Goal: Task Accomplishment & Management: Use online tool/utility

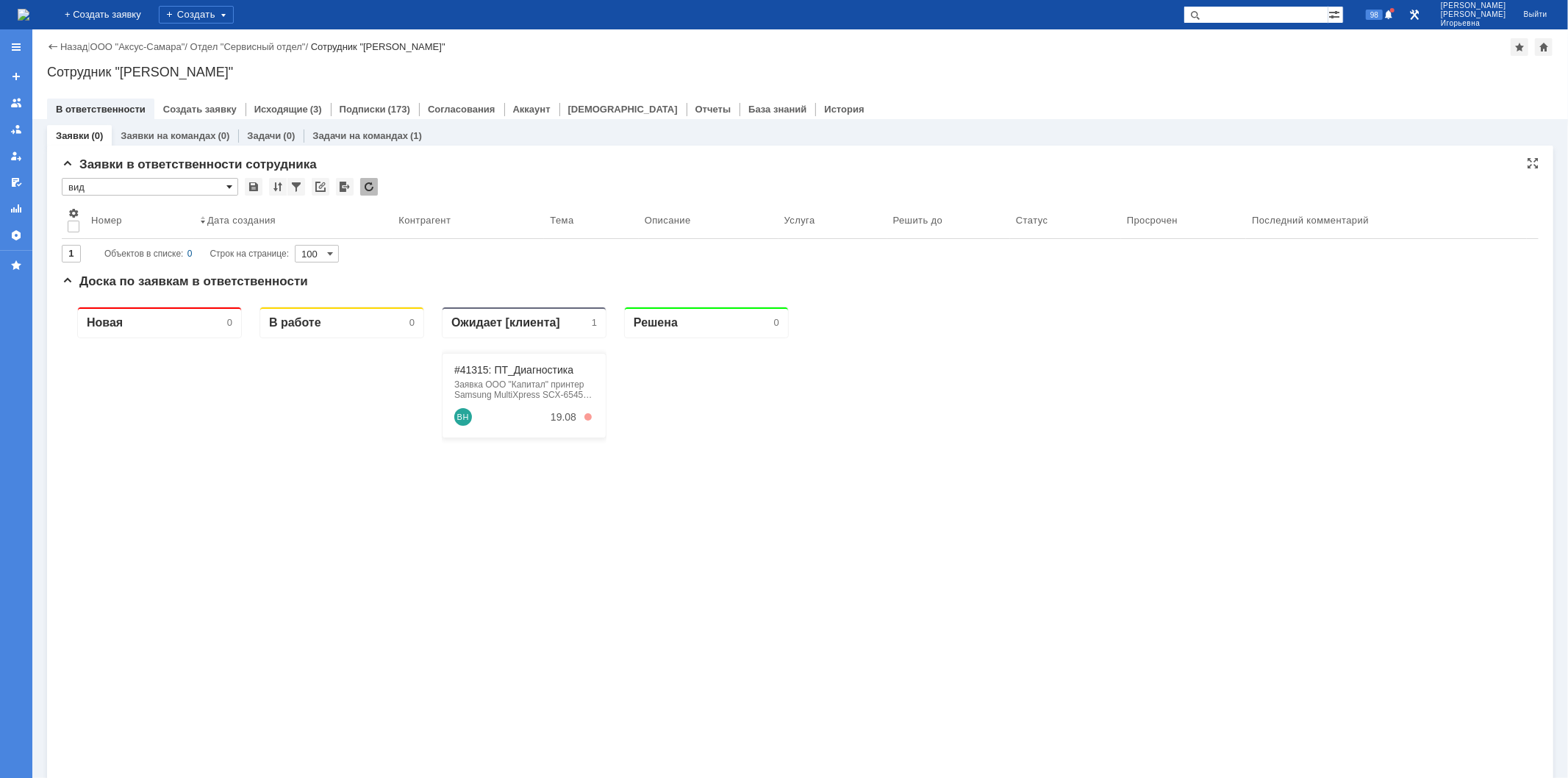
click at [230, 186] on span at bounding box center [229, 187] width 6 height 12
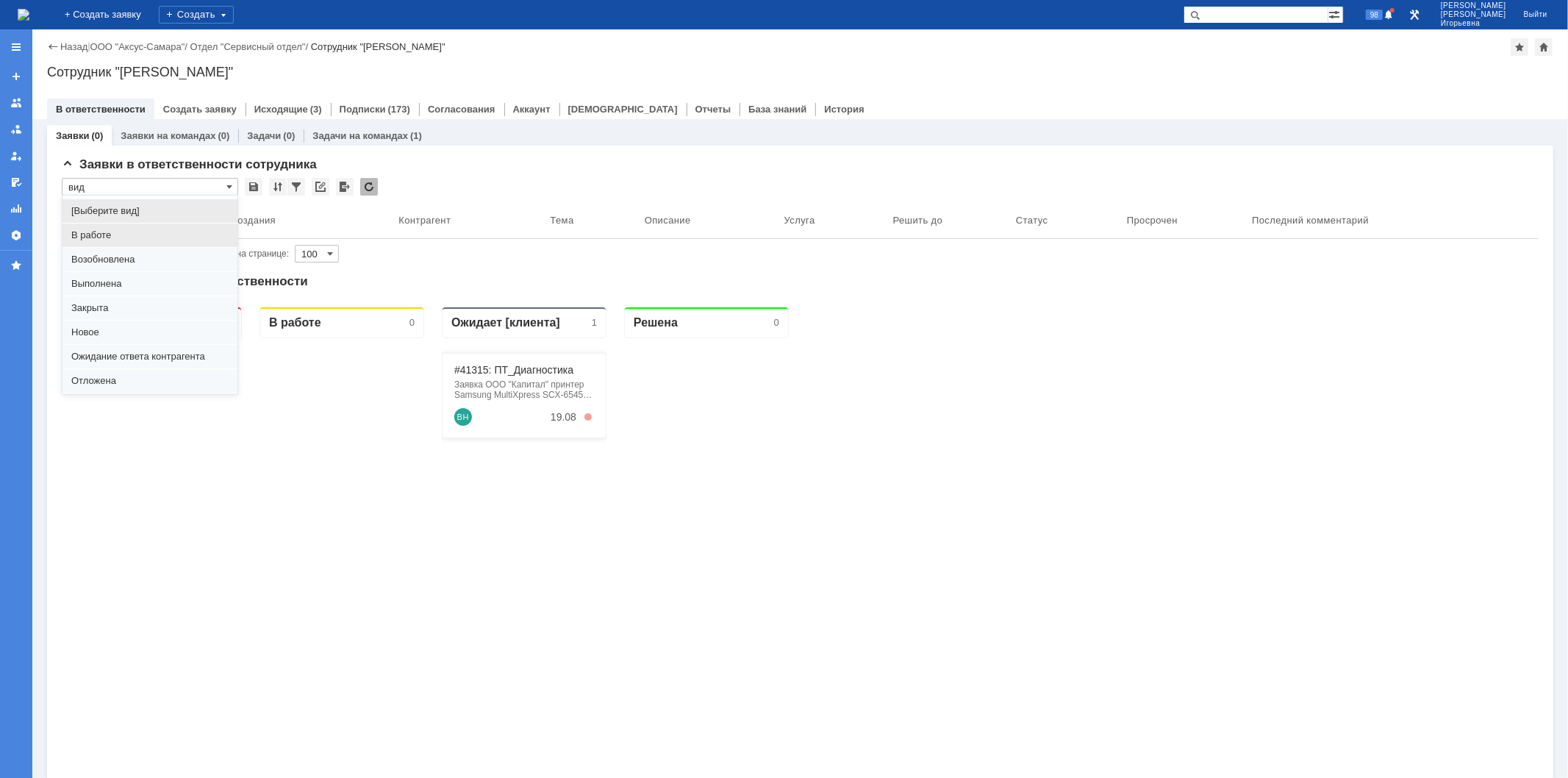
scroll to position [40, 0]
click at [111, 342] on span "Отложена" at bounding box center [150, 340] width 158 height 12
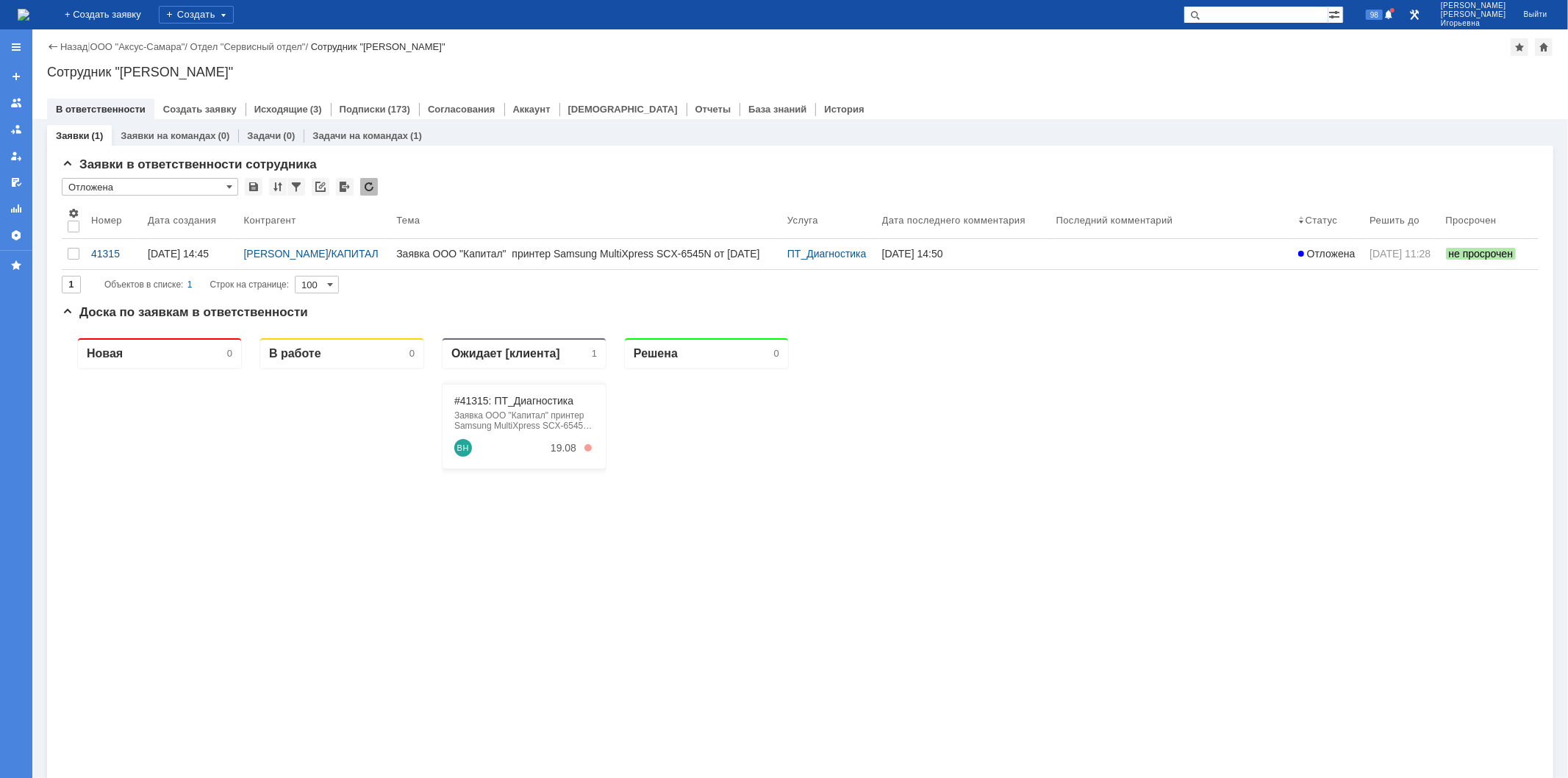
type input "Отложена"
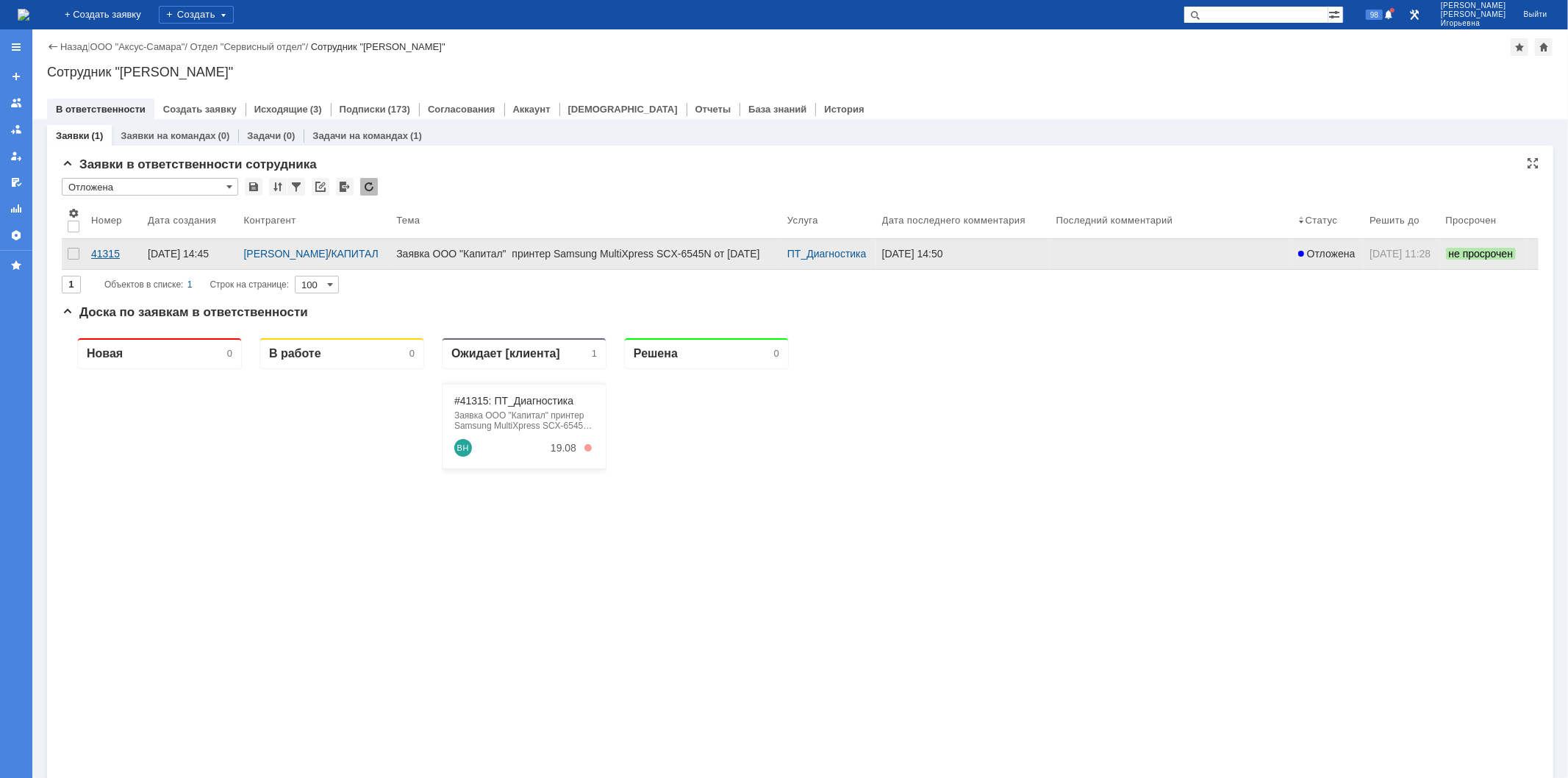
click at [106, 254] on div "41315" at bounding box center [113, 254] width 44 height 12
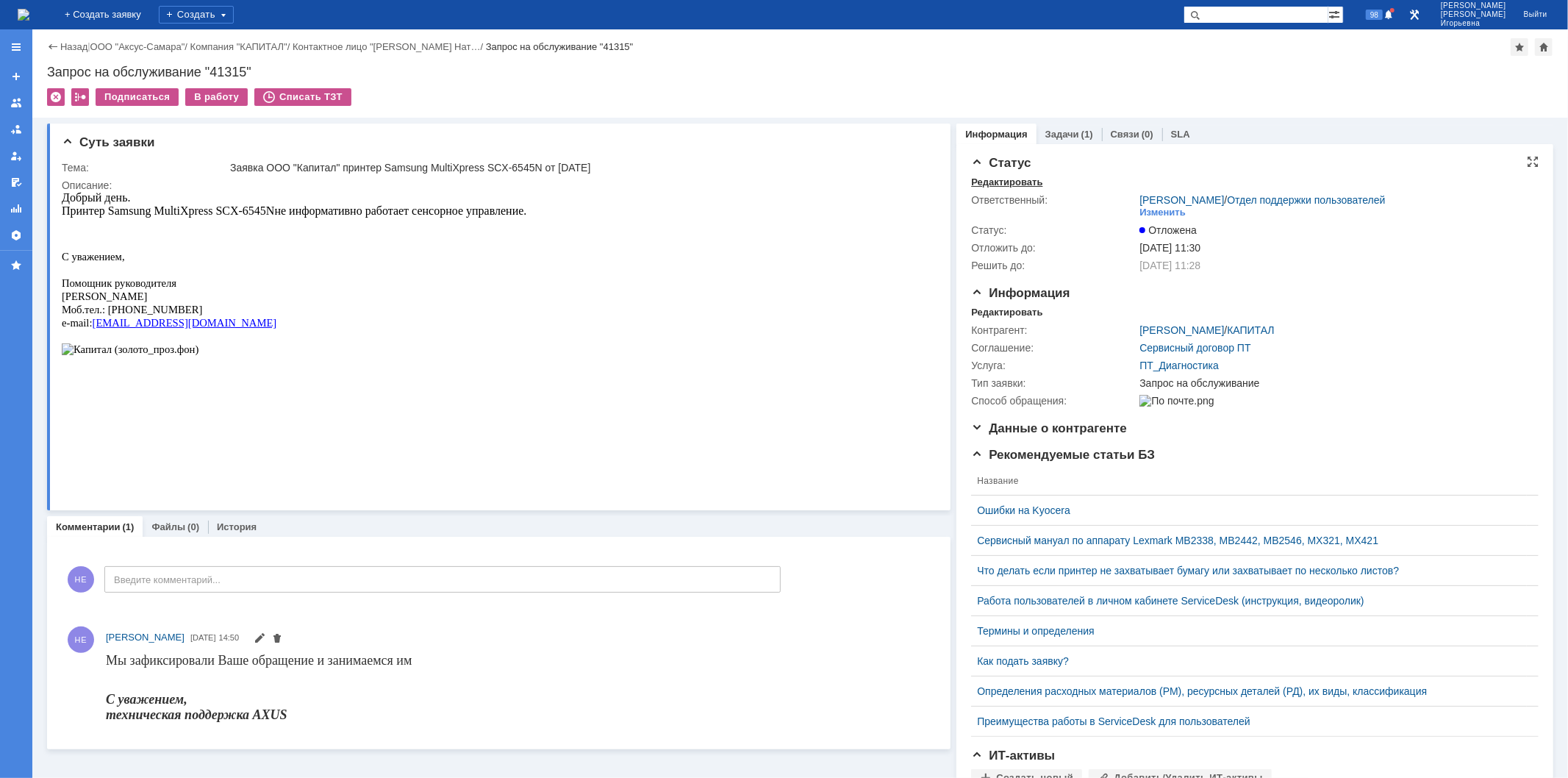
click at [984, 181] on div "Редактировать" at bounding box center [1006, 182] width 71 height 12
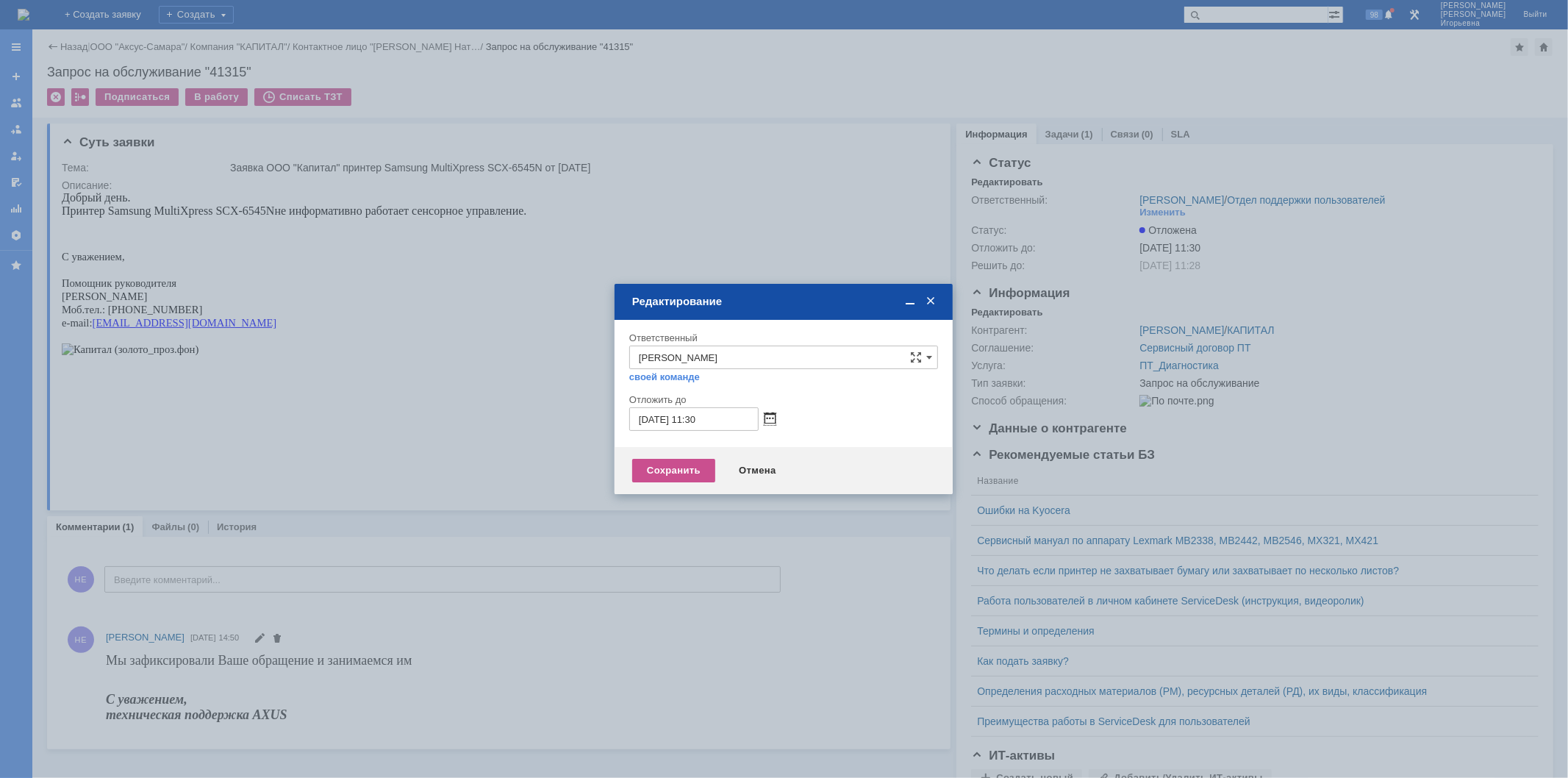
click at [773, 419] on span at bounding box center [770, 419] width 11 height 12
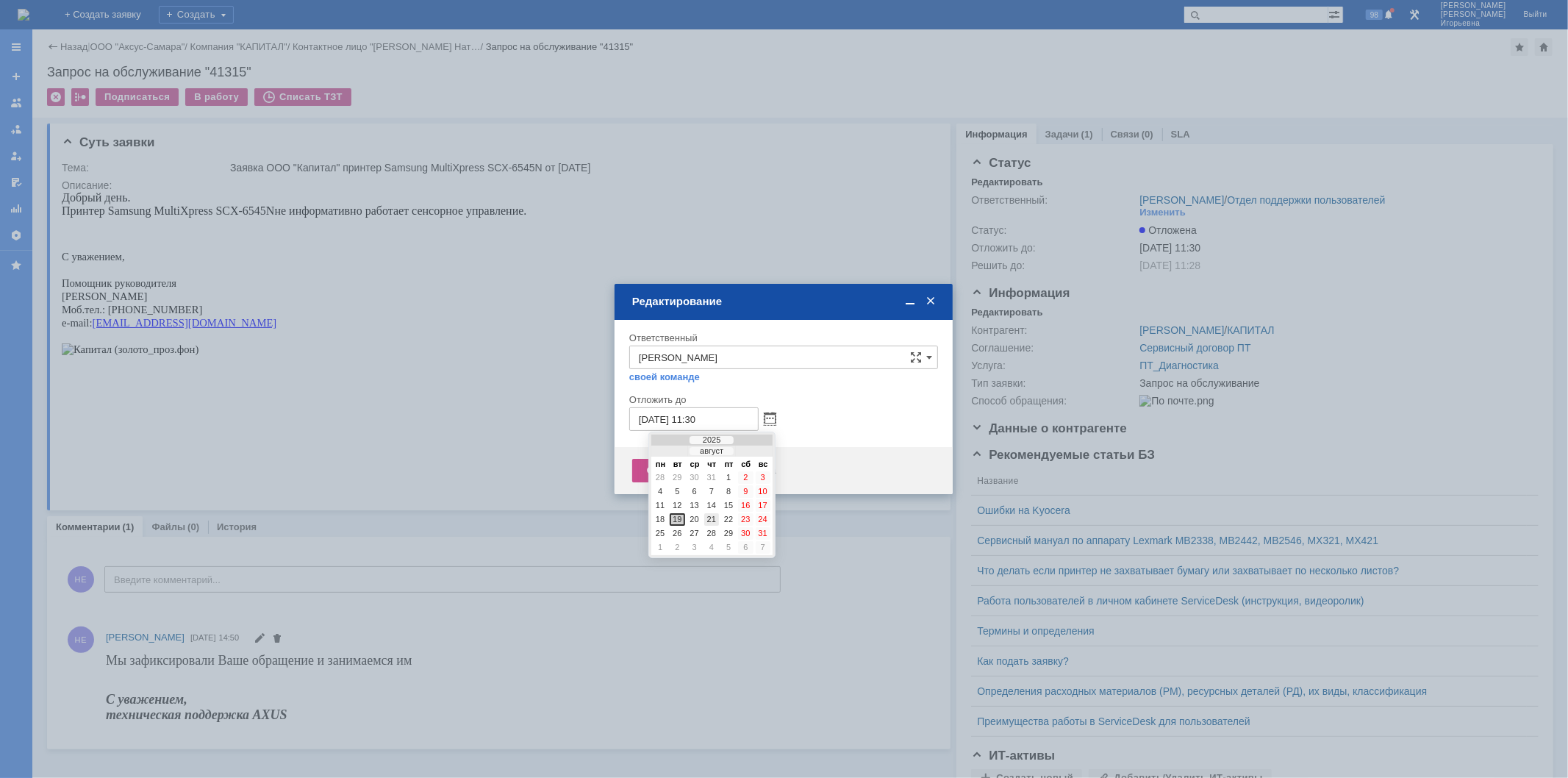
click at [712, 516] on div "21" at bounding box center [712, 519] width 15 height 13
type input "21.08.2025 11:30"
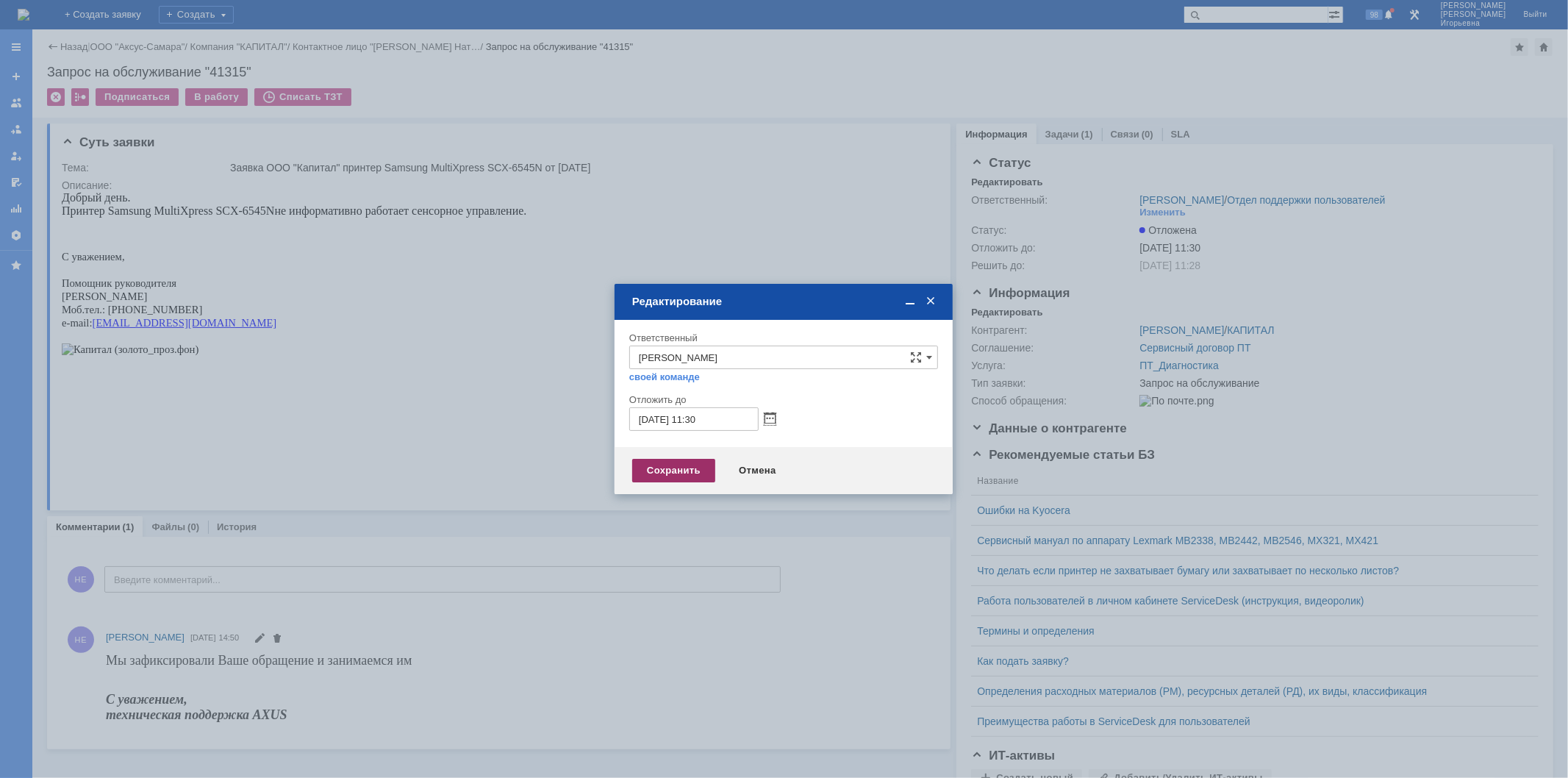
click at [672, 472] on div "Сохранить" at bounding box center [673, 470] width 83 height 23
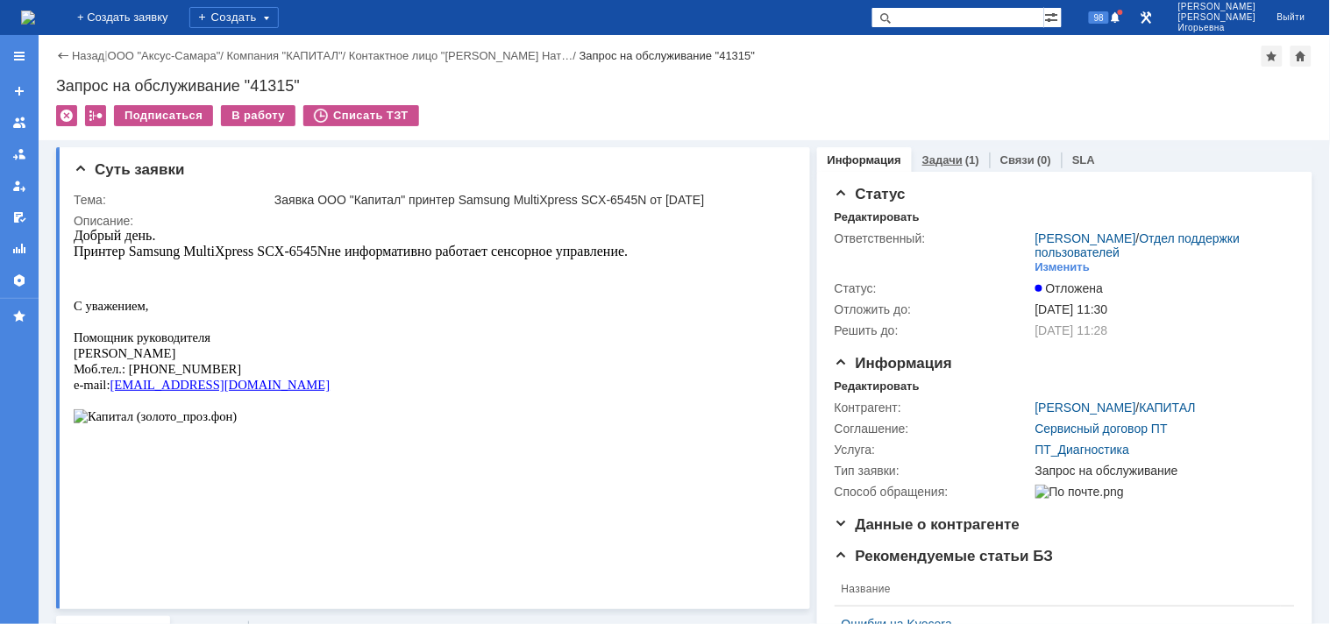
click at [932, 159] on link "Задачи" at bounding box center [942, 159] width 40 height 13
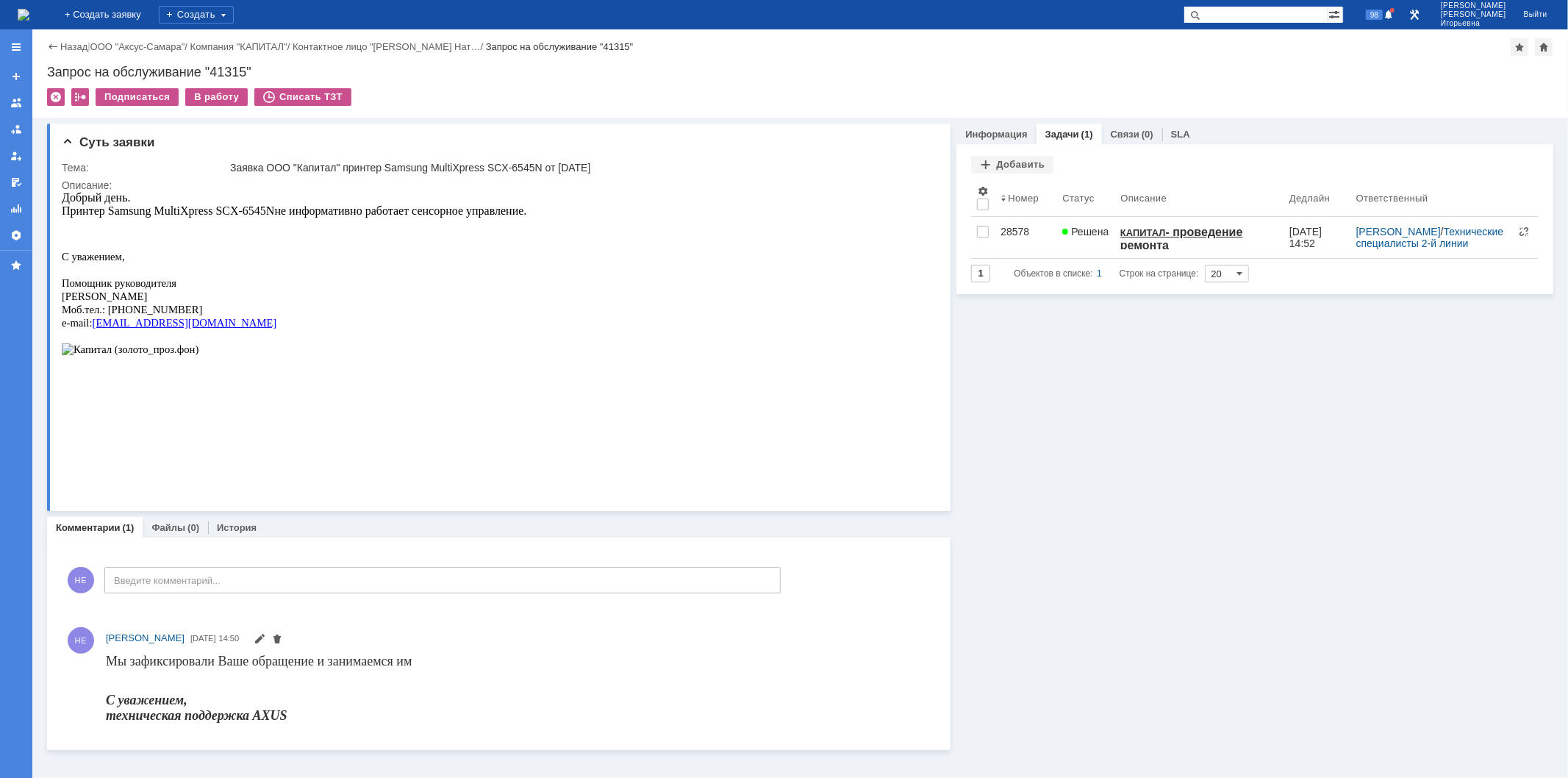
drag, startPoint x: 39, startPoint y: 11, endPoint x: 99, endPoint y: 0, distance: 61.0
click at [29, 11] on img at bounding box center [23, 15] width 12 height 12
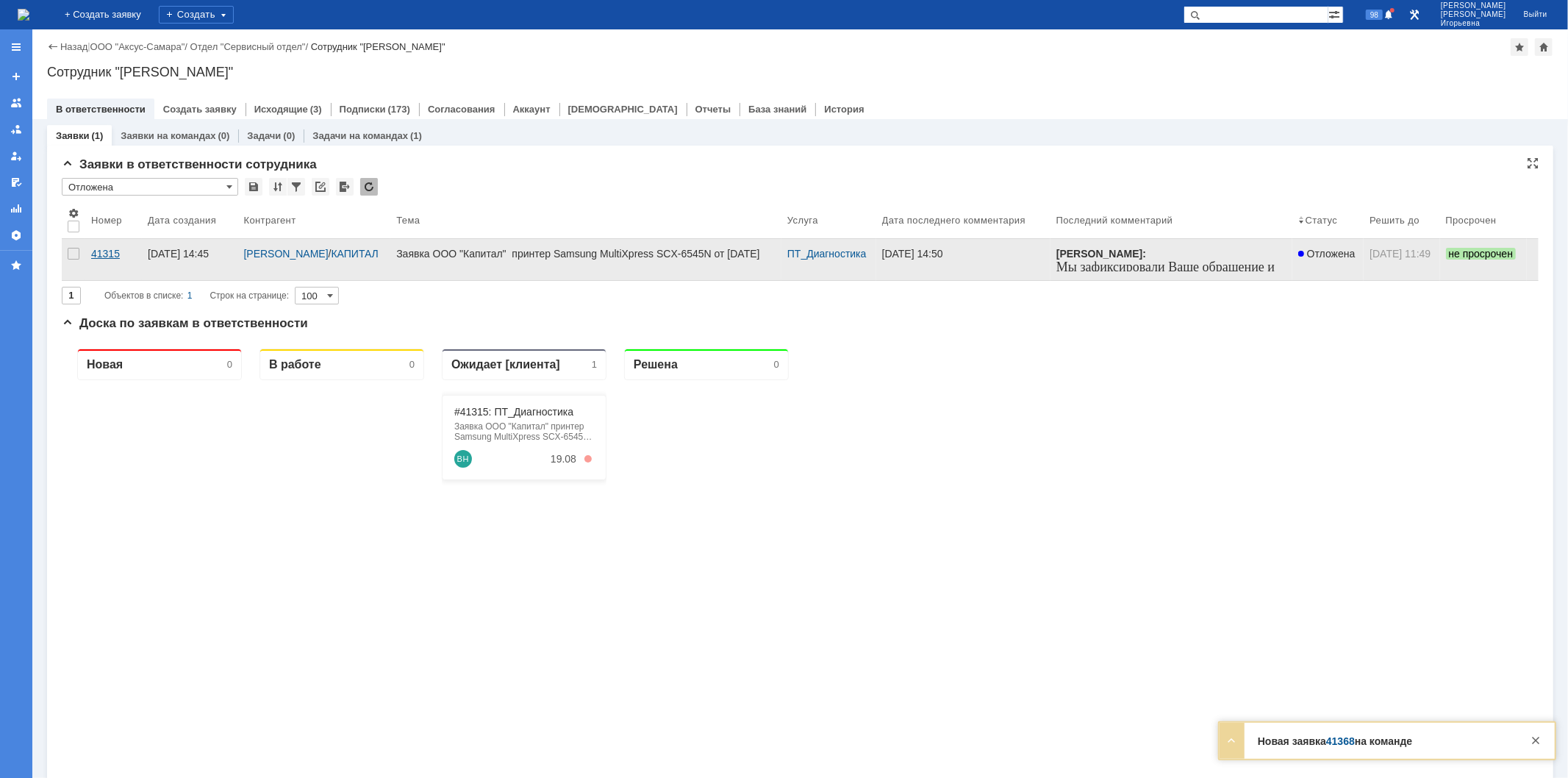
click at [108, 250] on div "41315" at bounding box center [113, 254] width 44 height 12
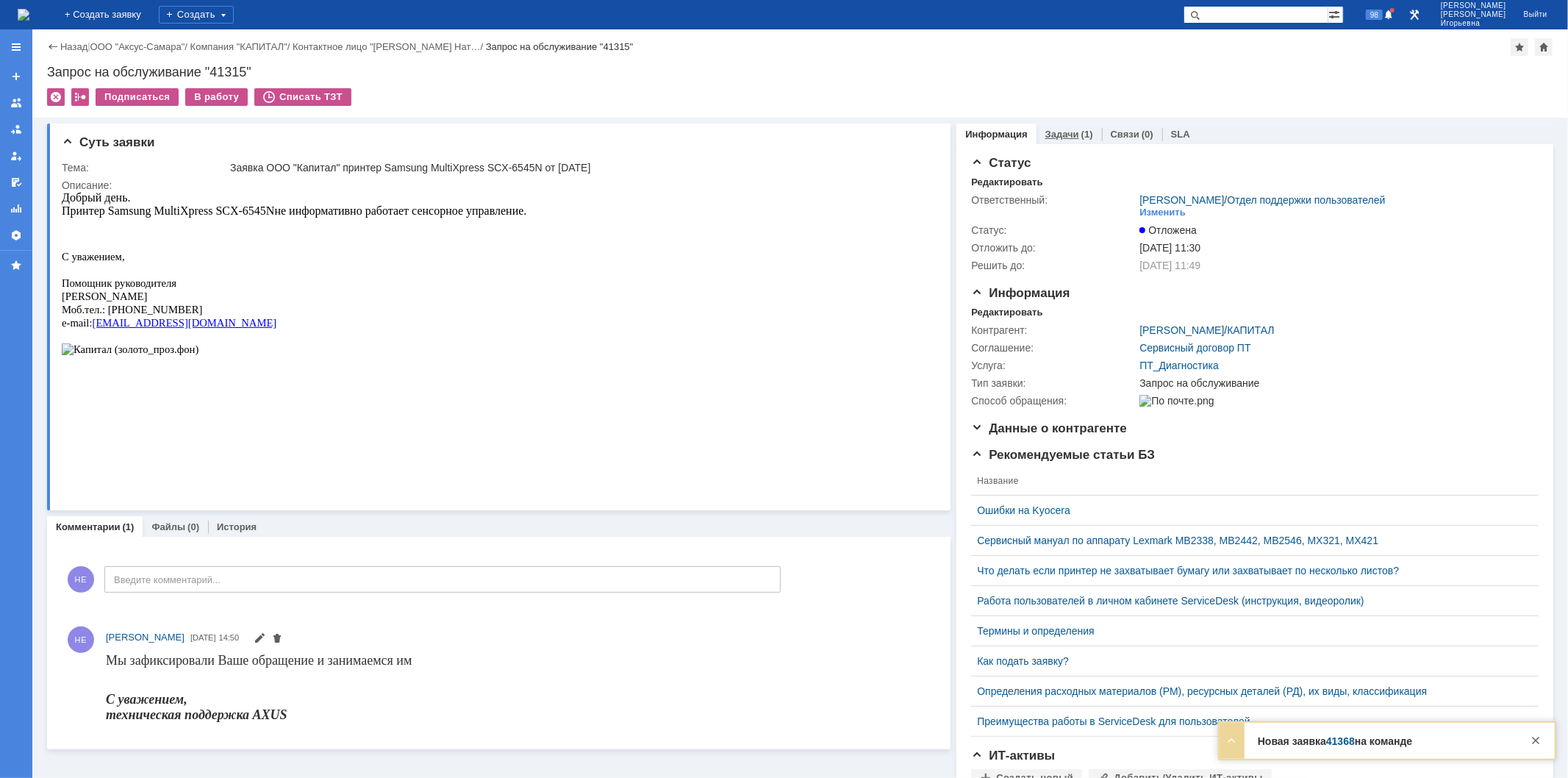
click at [1055, 130] on link "Задачи" at bounding box center [1062, 133] width 34 height 11
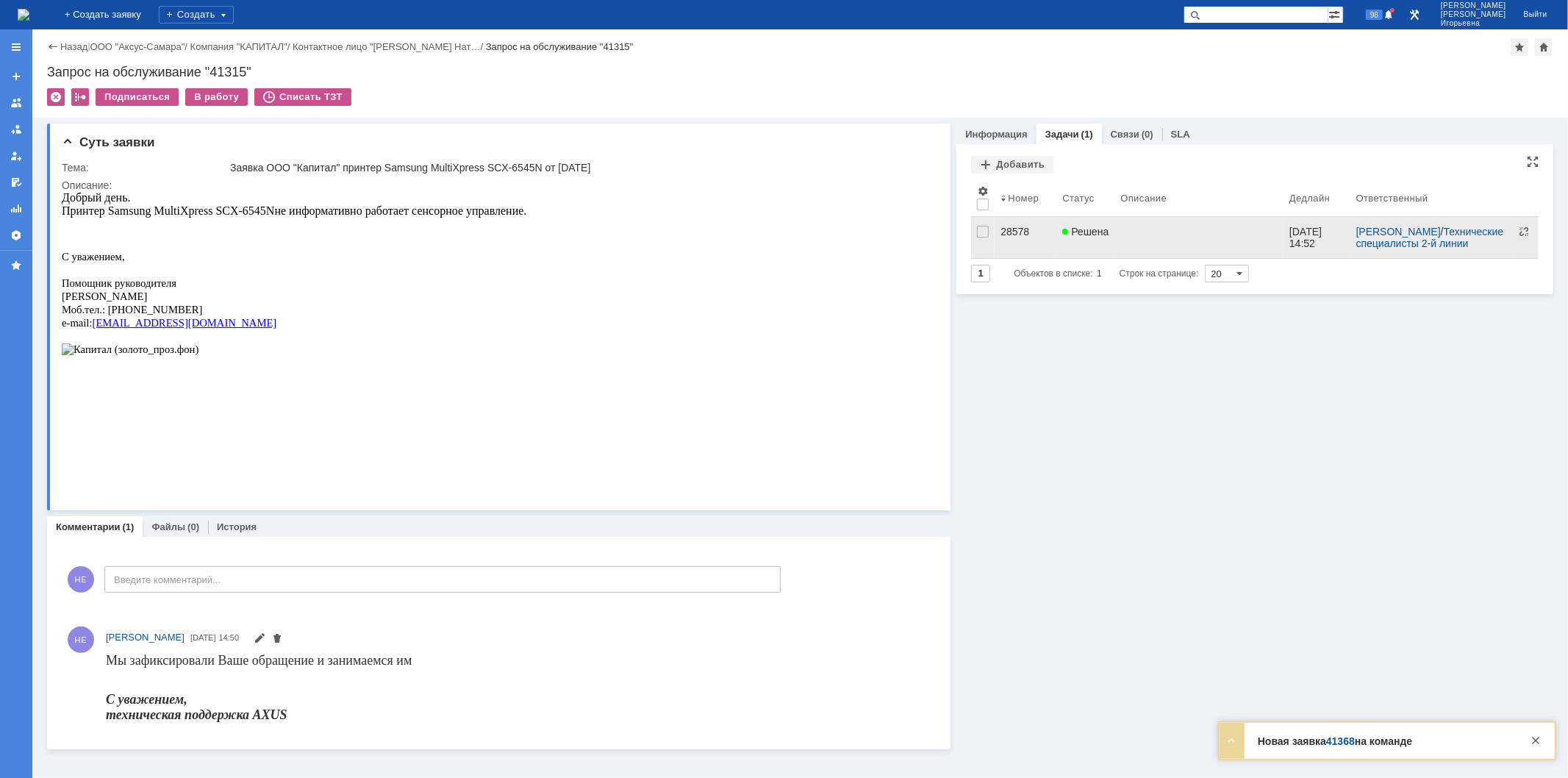
click at [1016, 232] on div "28578" at bounding box center [1025, 231] width 50 height 12
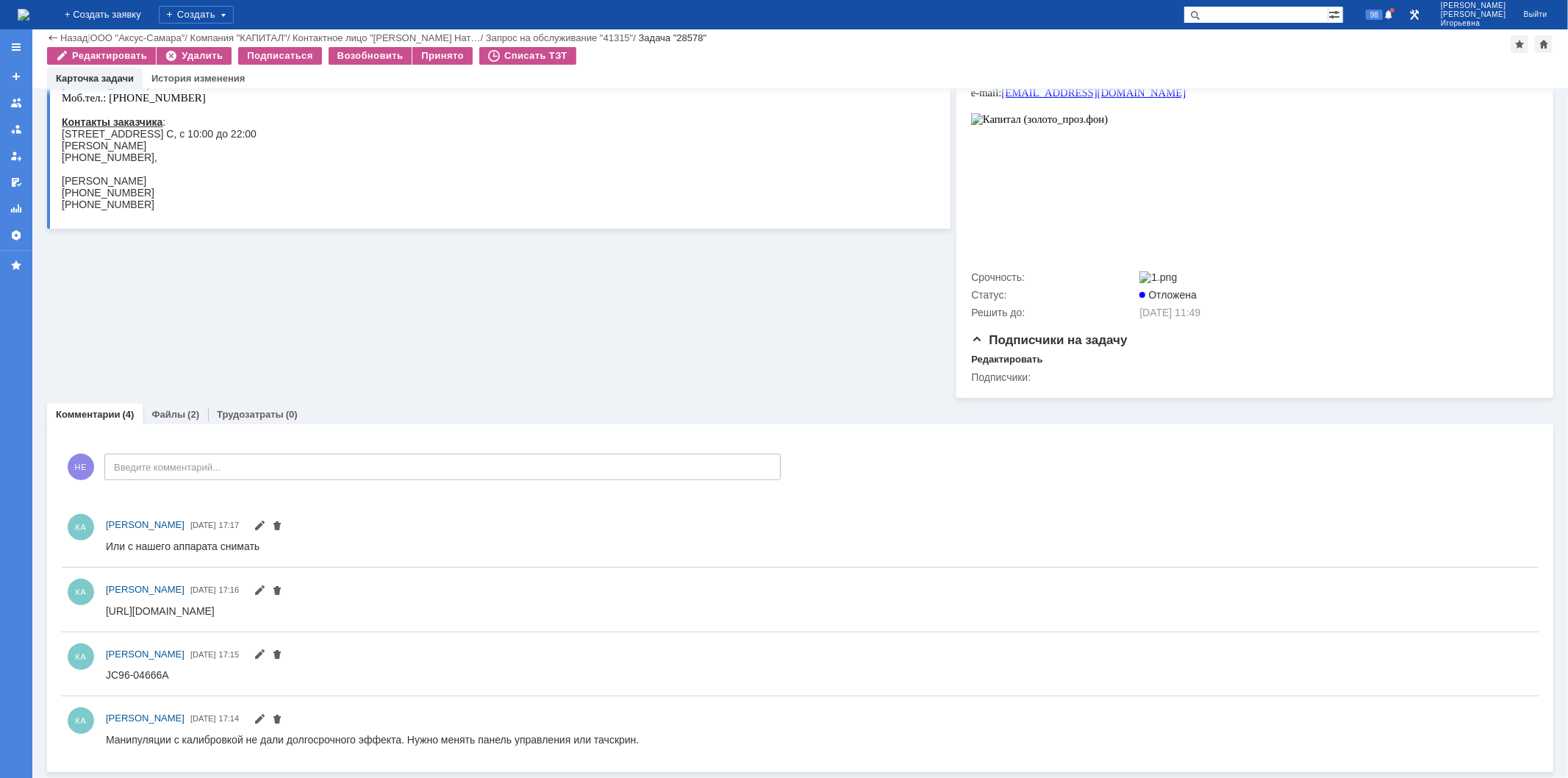
scroll to position [329, 0]
click at [175, 414] on link "Файлы" at bounding box center [169, 414] width 34 height 11
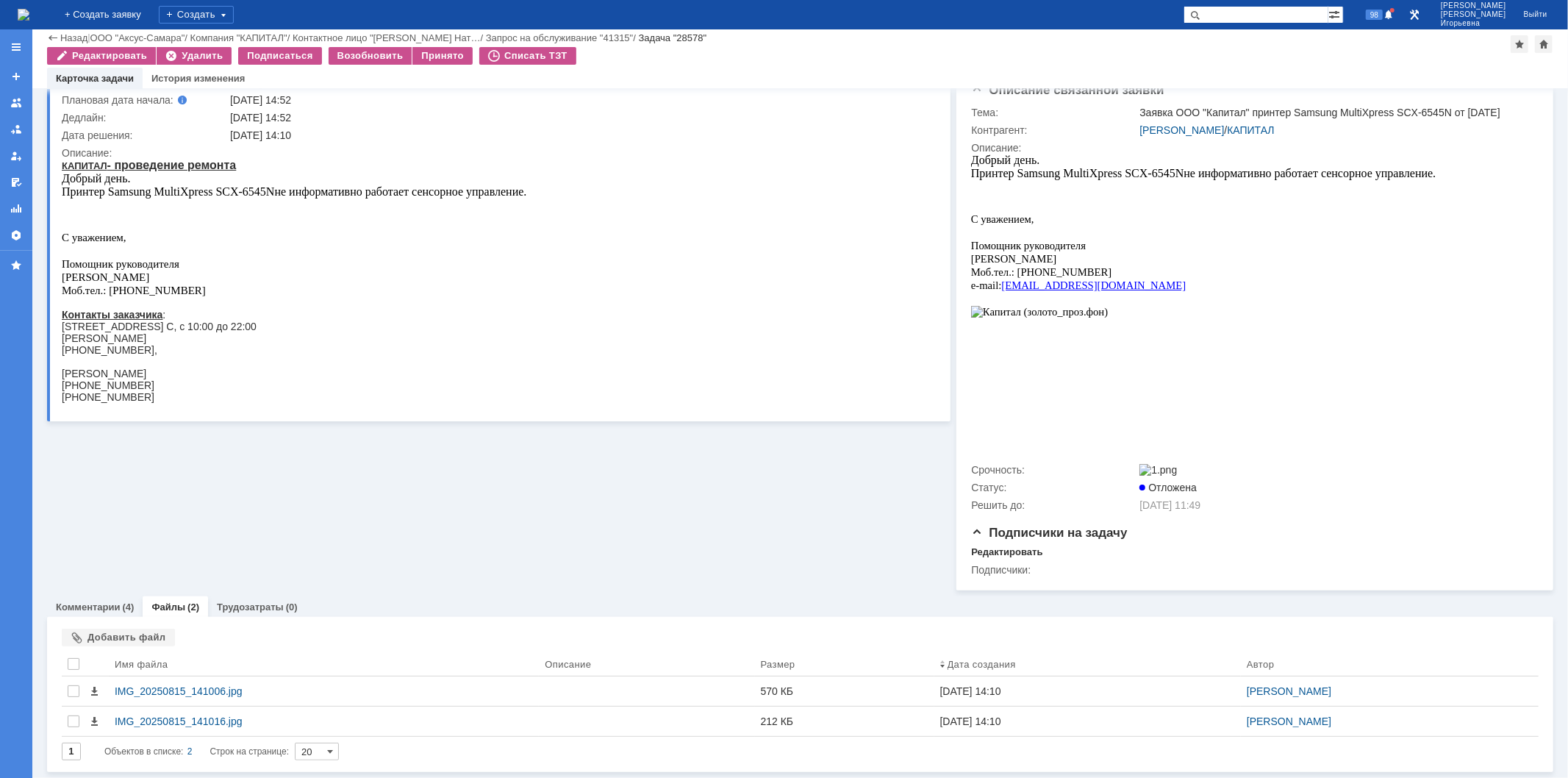
scroll to position [137, 0]
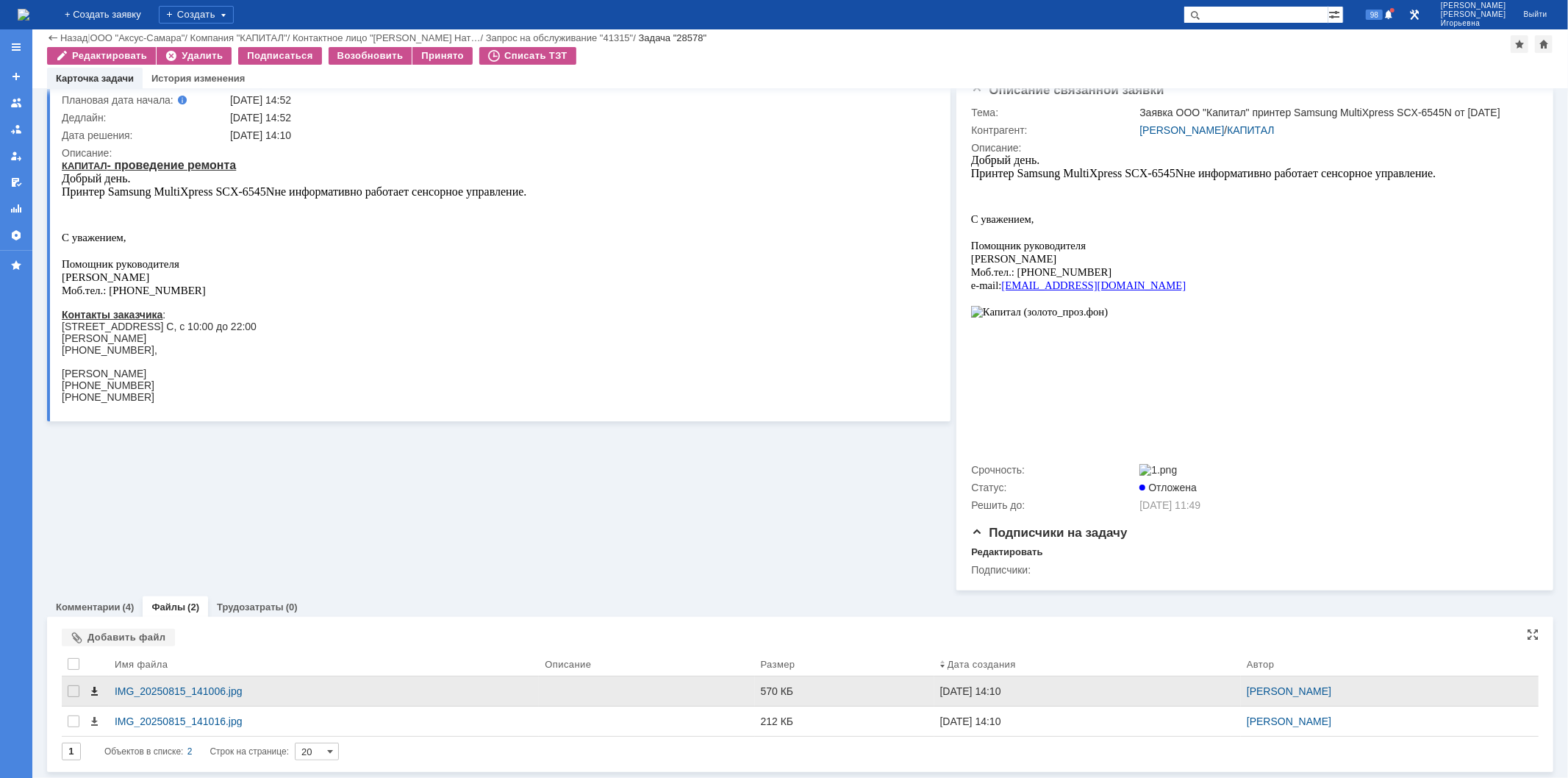
click at [96, 692] on span at bounding box center [94, 691] width 12 height 12
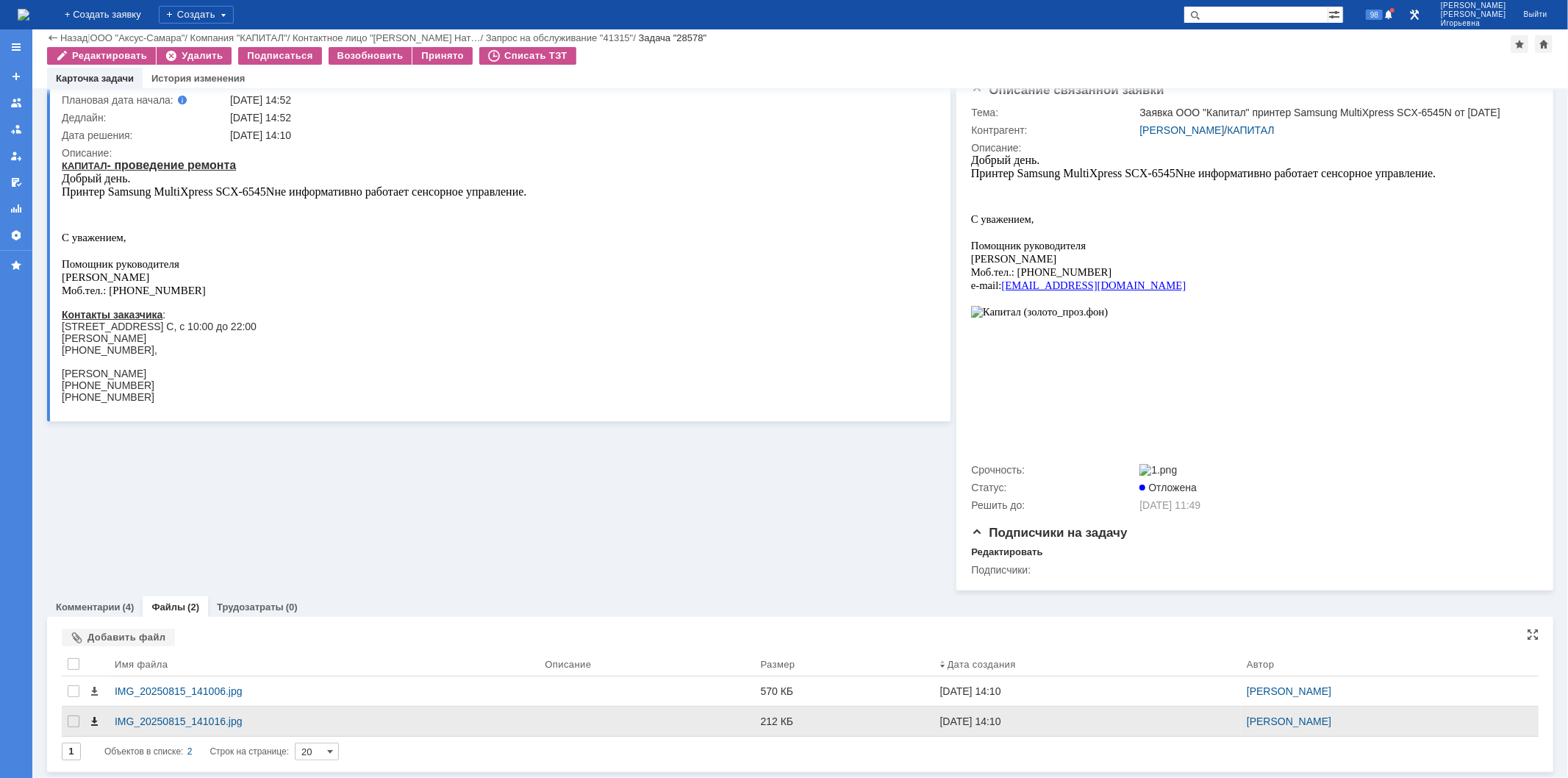
click at [91, 723] on span at bounding box center [94, 721] width 12 height 12
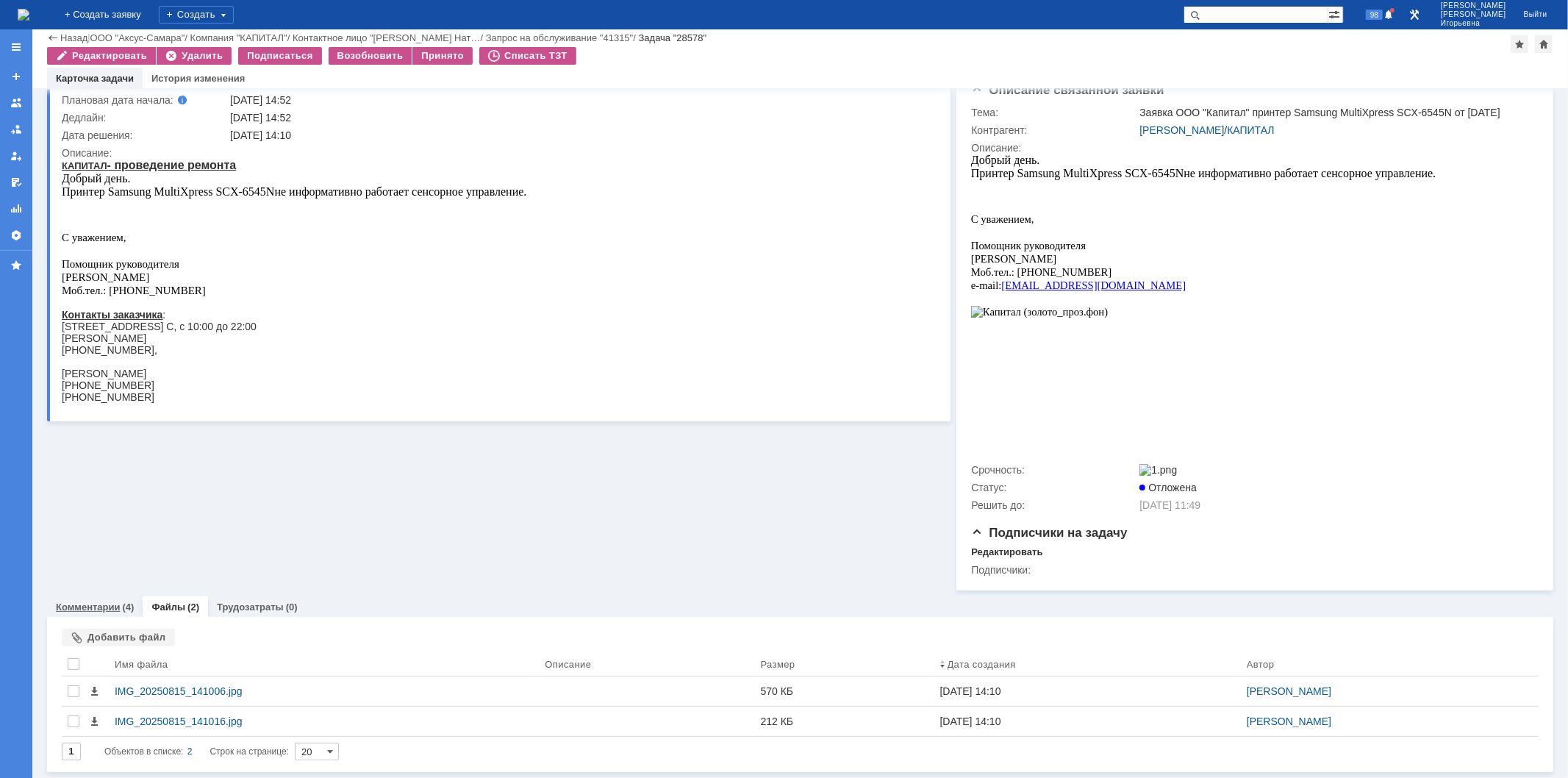
click at [86, 603] on link "Комментарии" at bounding box center [88, 606] width 65 height 11
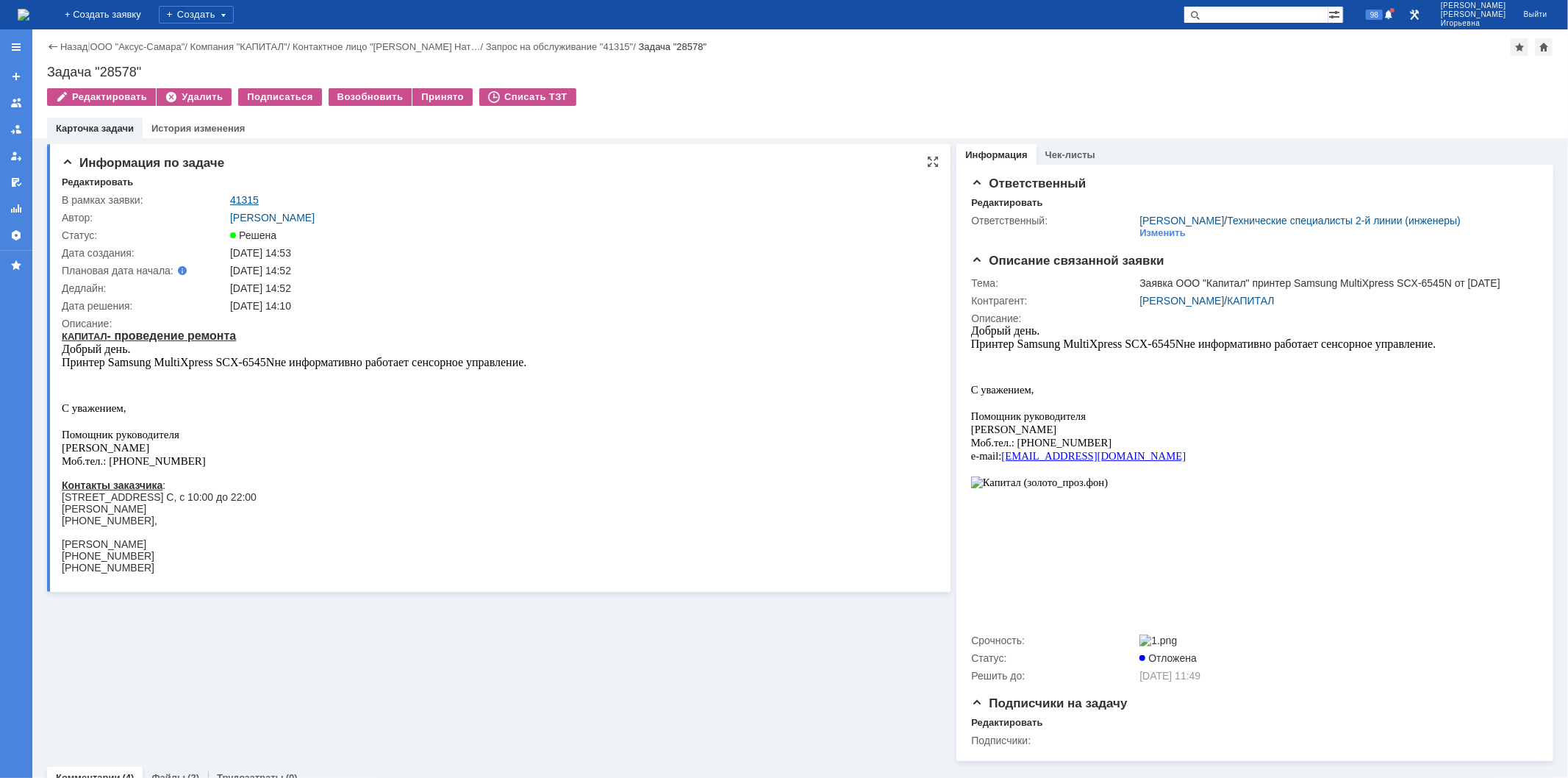
click at [245, 197] on link "41315" at bounding box center [244, 200] width 29 height 12
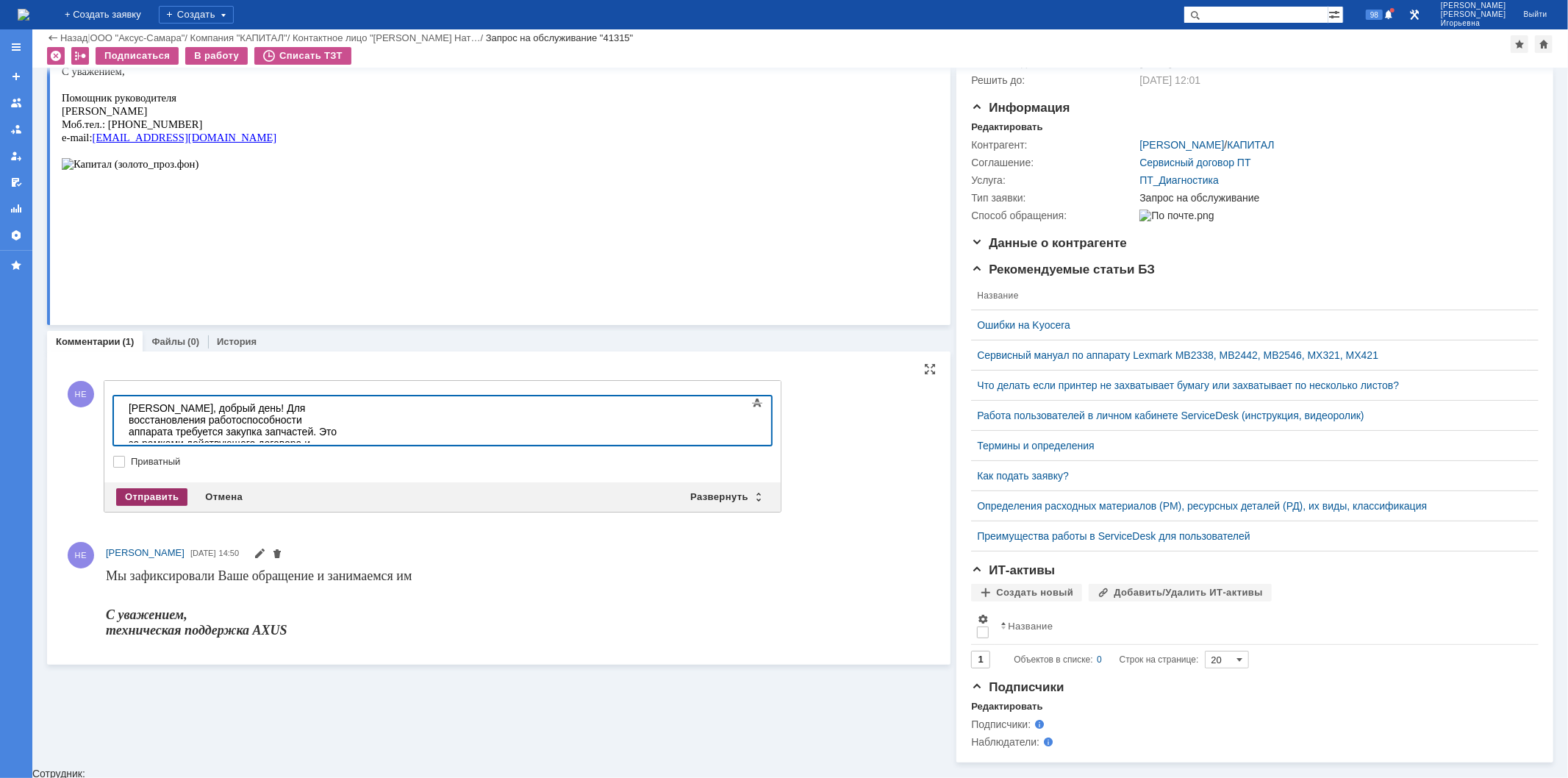
click at [145, 496] on div "Отправить" at bounding box center [152, 496] width 71 height 18
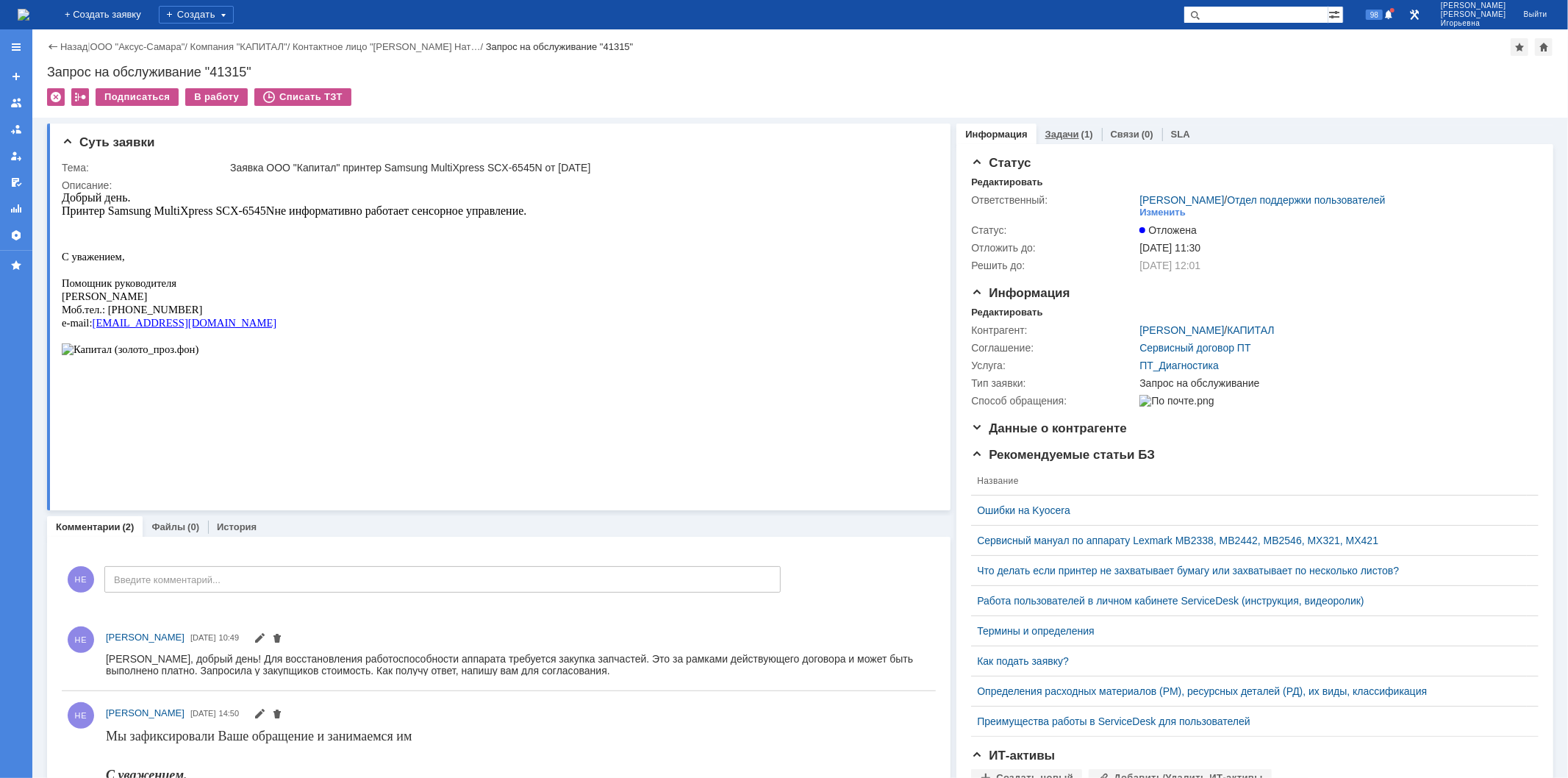
click at [1052, 133] on link "Задачи" at bounding box center [1062, 133] width 34 height 11
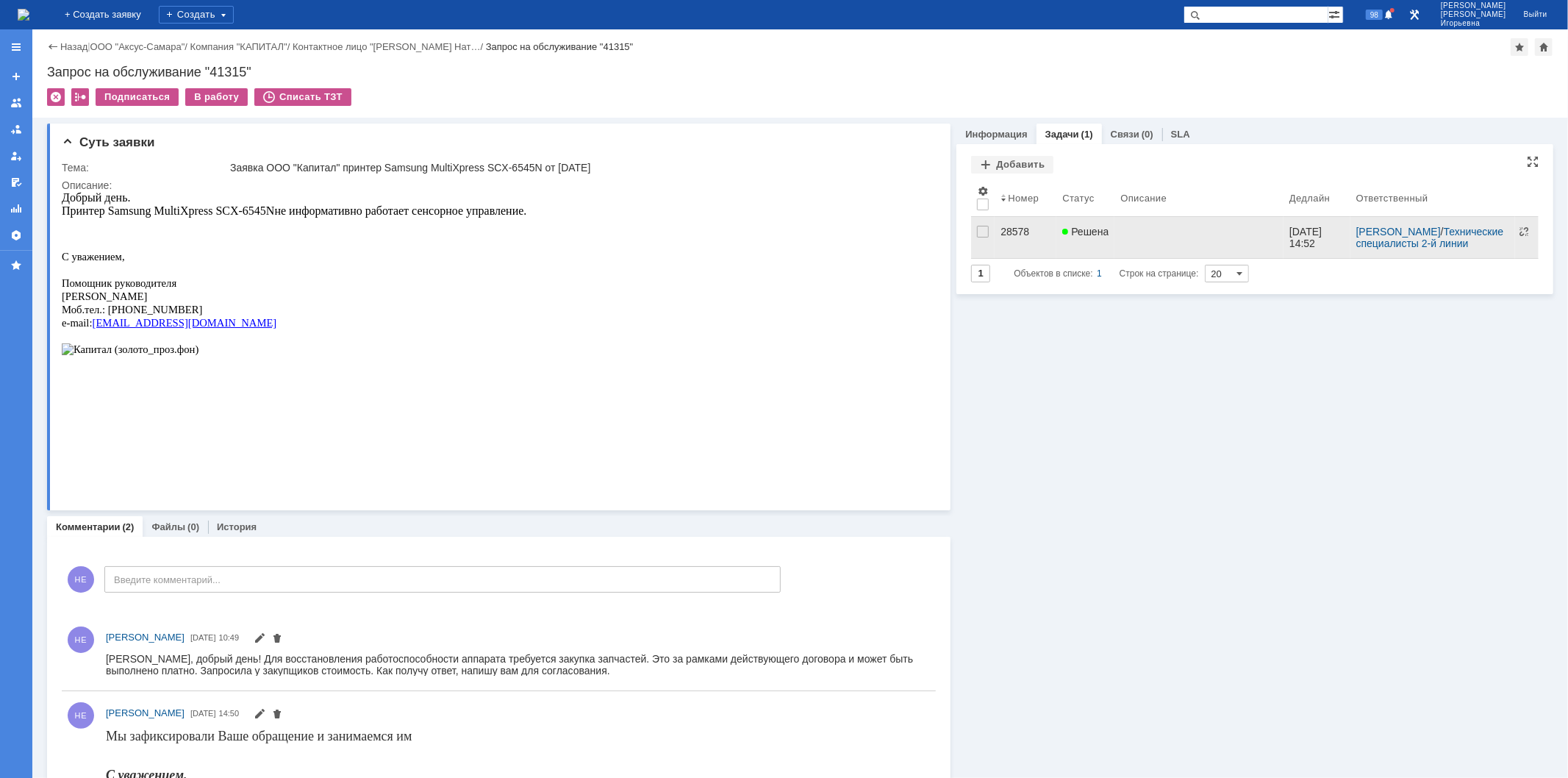
click at [1008, 231] on div "28578" at bounding box center [1025, 231] width 50 height 12
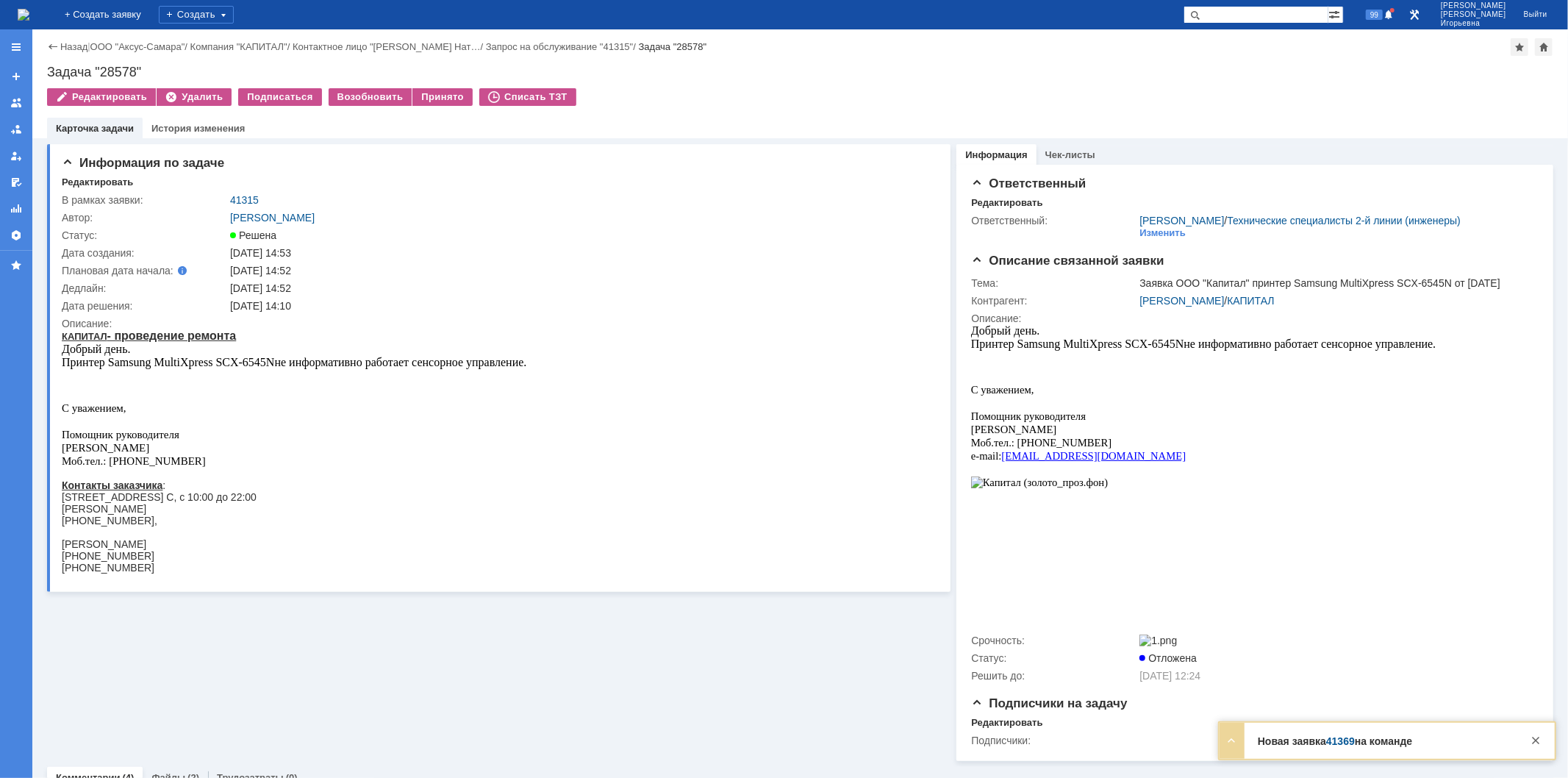
click at [29, 9] on img at bounding box center [23, 15] width 12 height 12
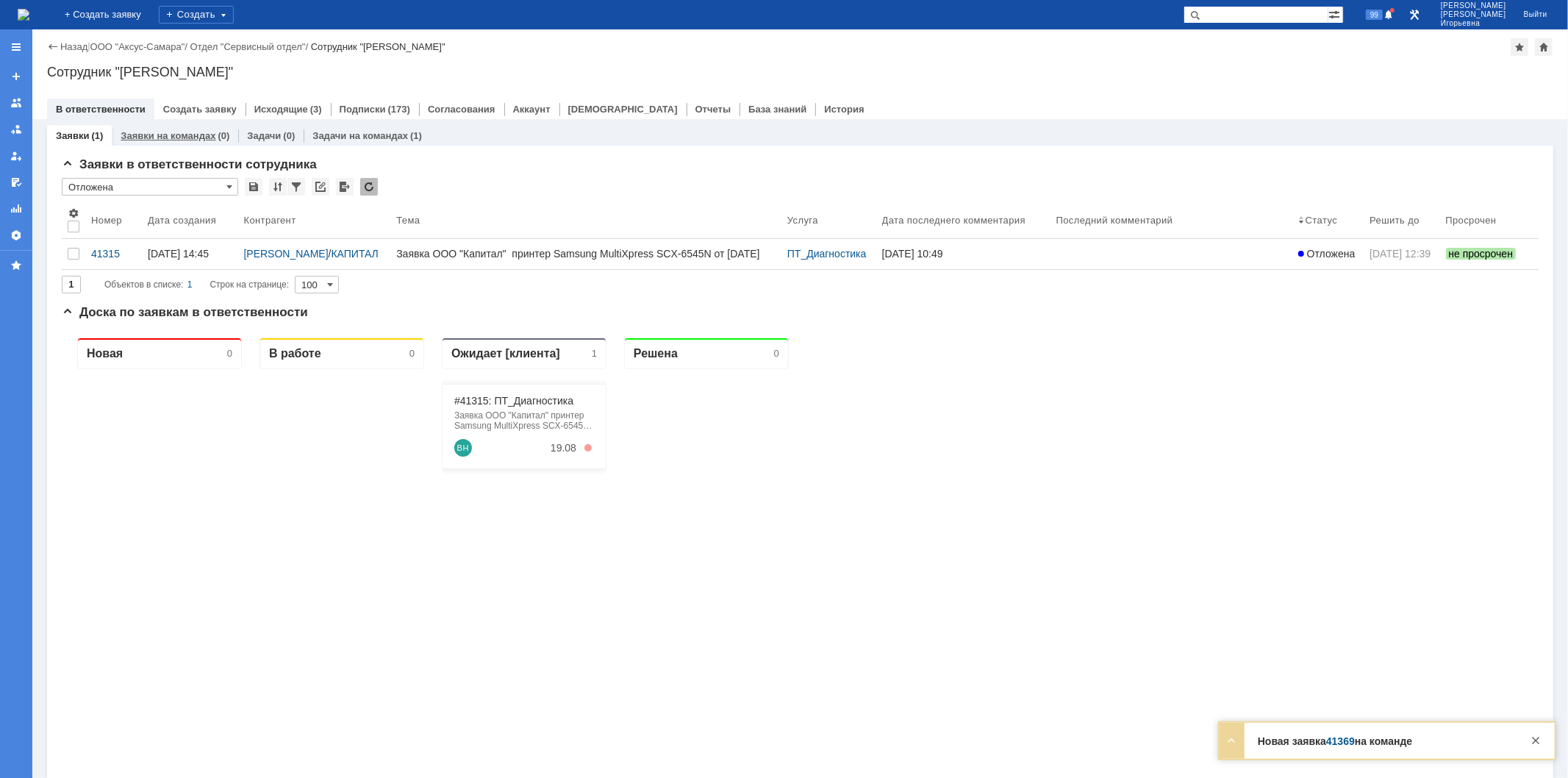
click at [177, 136] on link "Заявки на командах" at bounding box center [168, 135] width 95 height 11
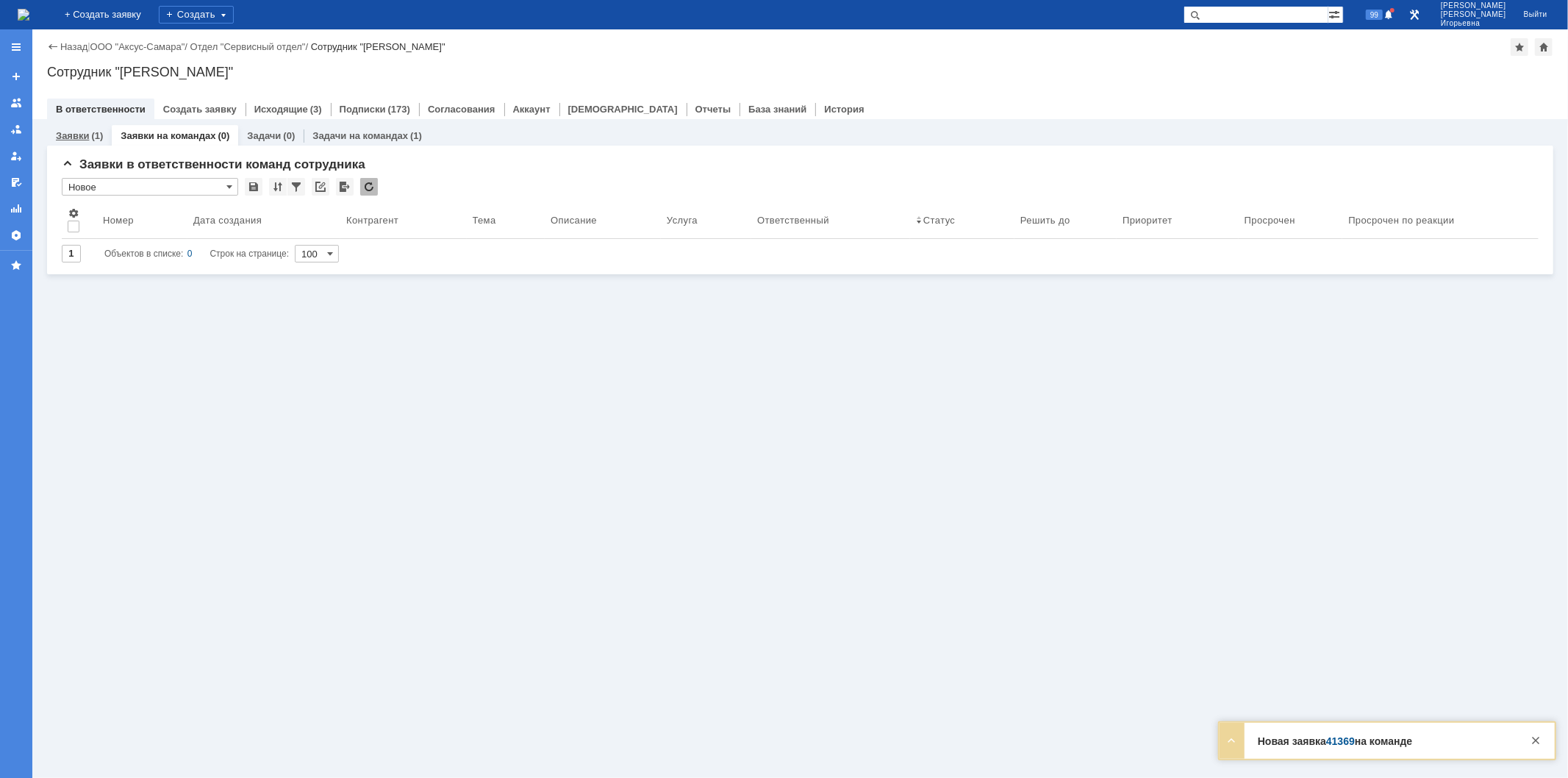
click at [68, 132] on link "Заявки" at bounding box center [72, 135] width 33 height 11
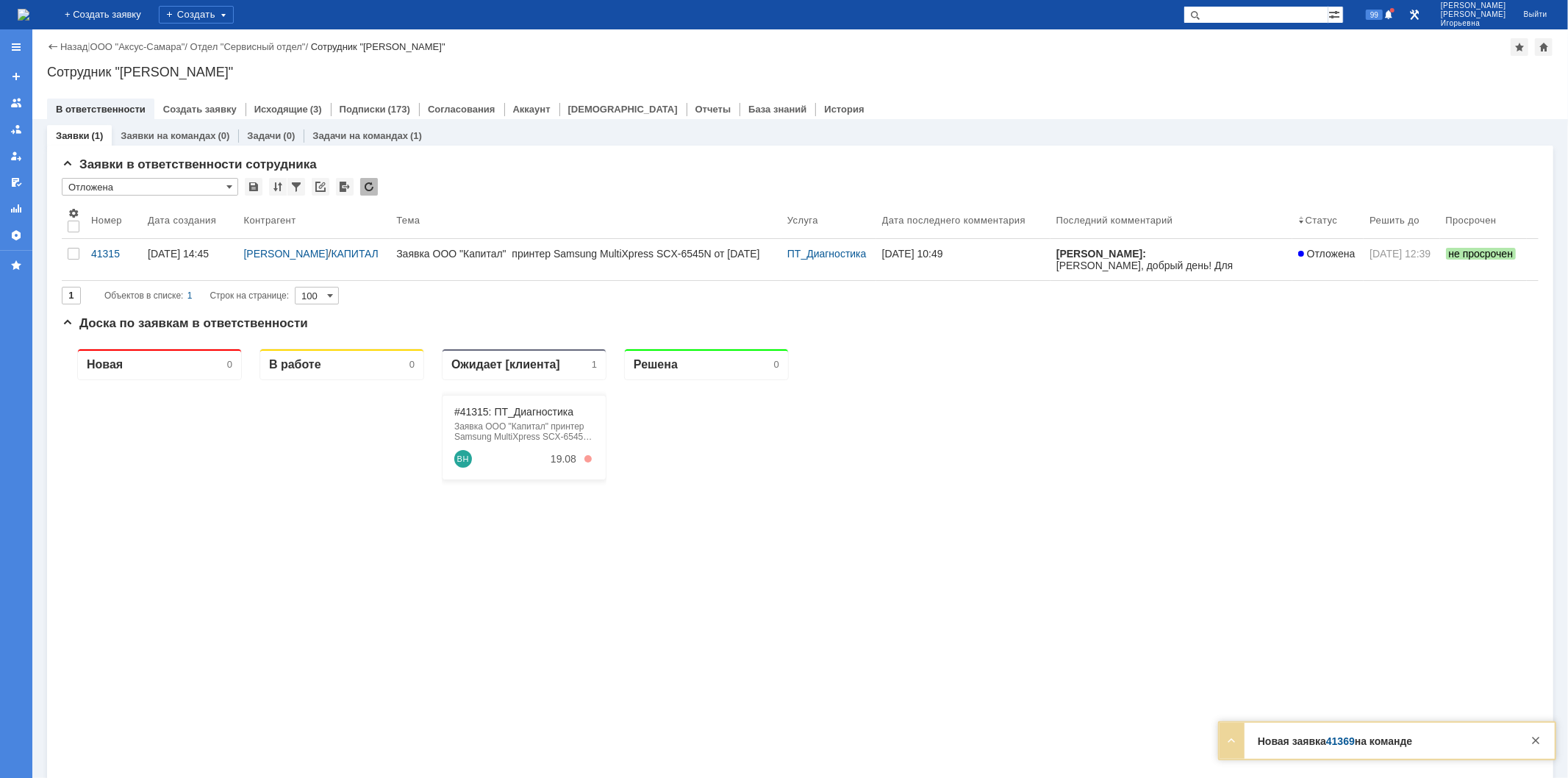
click at [1276, 17] on input "text" at bounding box center [1256, 14] width 145 height 18
type input "41369"
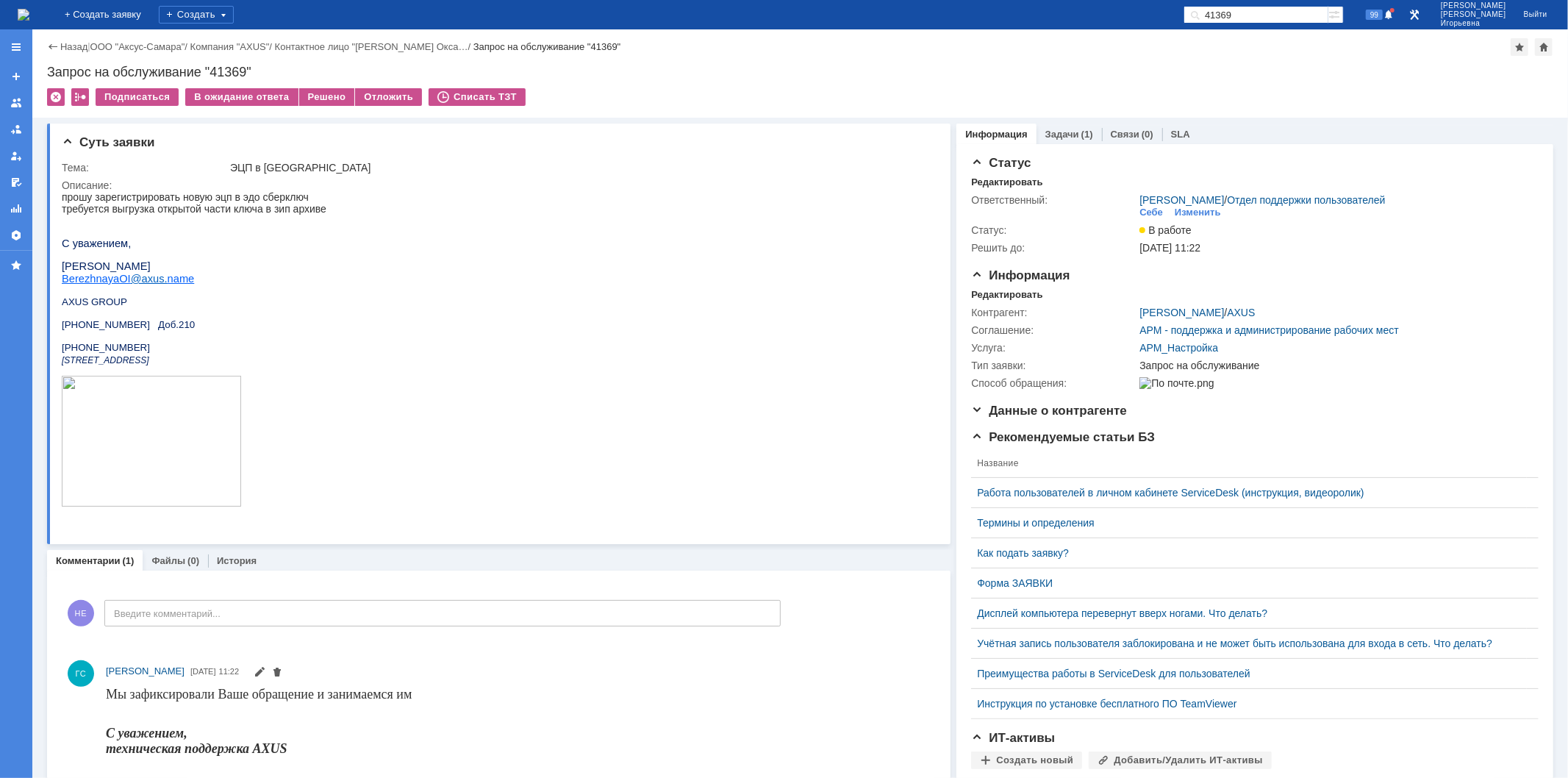
click at [29, 9] on img at bounding box center [23, 15] width 12 height 12
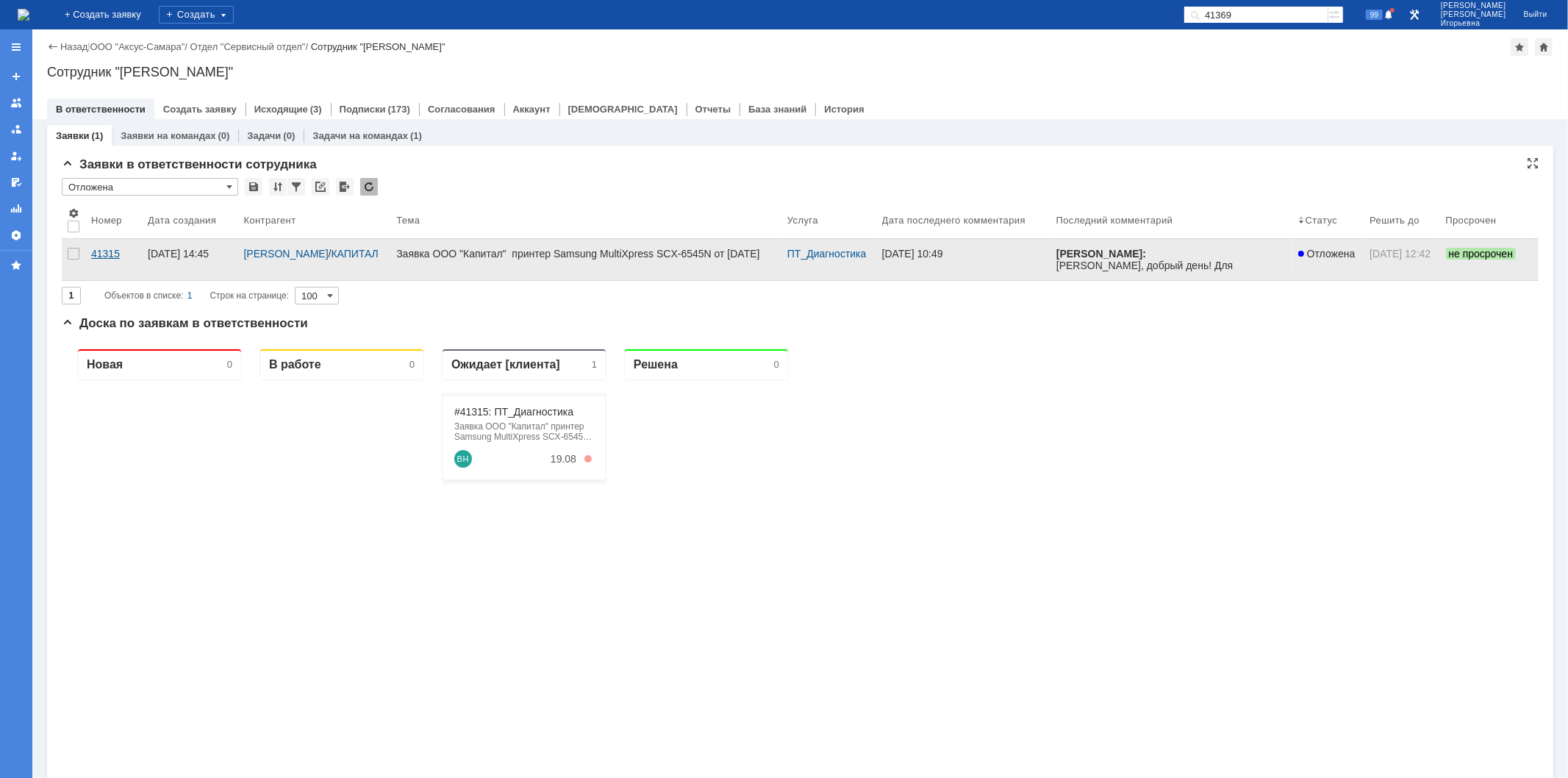
click at [106, 252] on div "41315" at bounding box center [113, 254] width 44 height 12
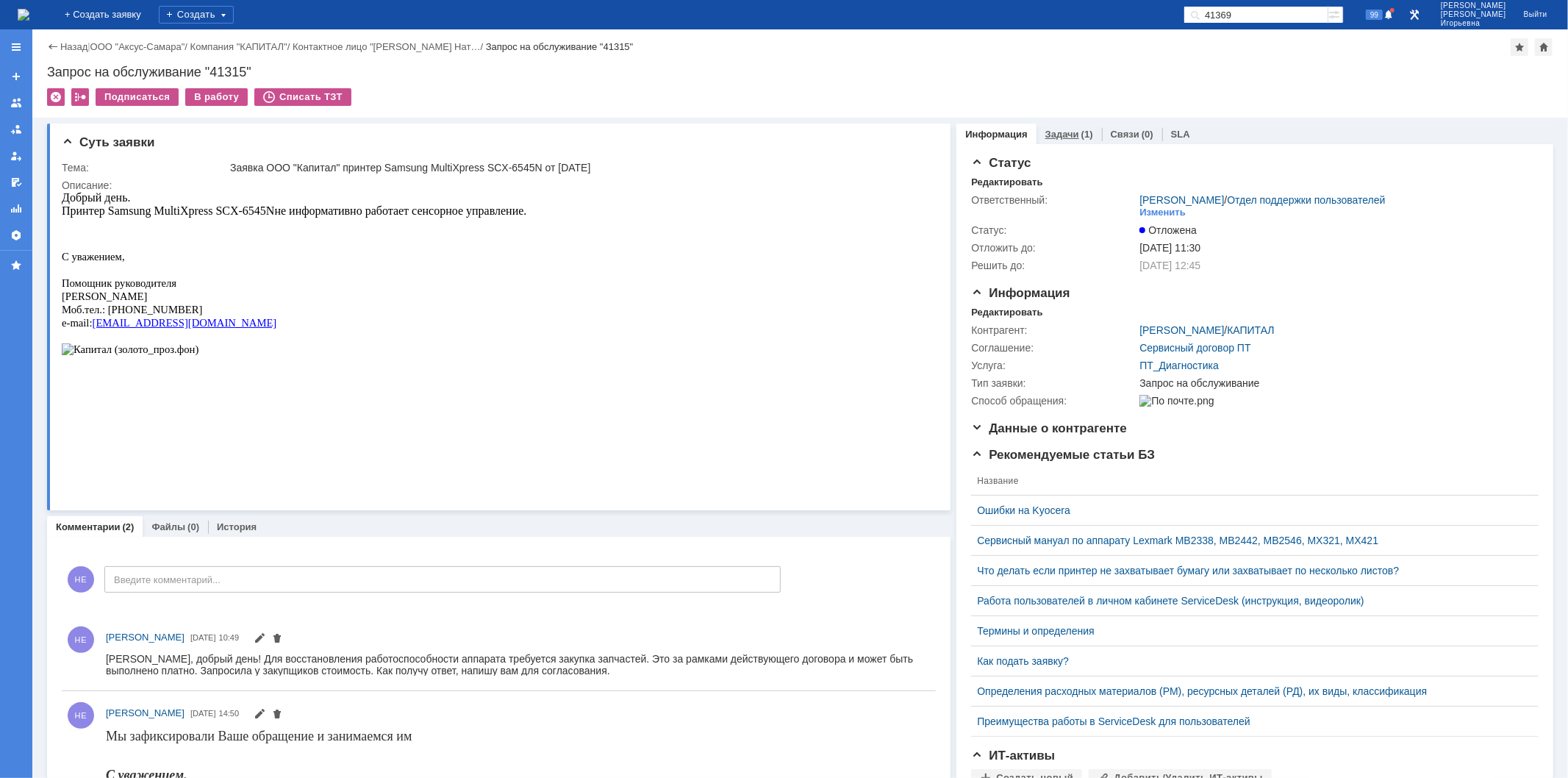
click at [1049, 134] on link "Задачи" at bounding box center [1062, 133] width 34 height 11
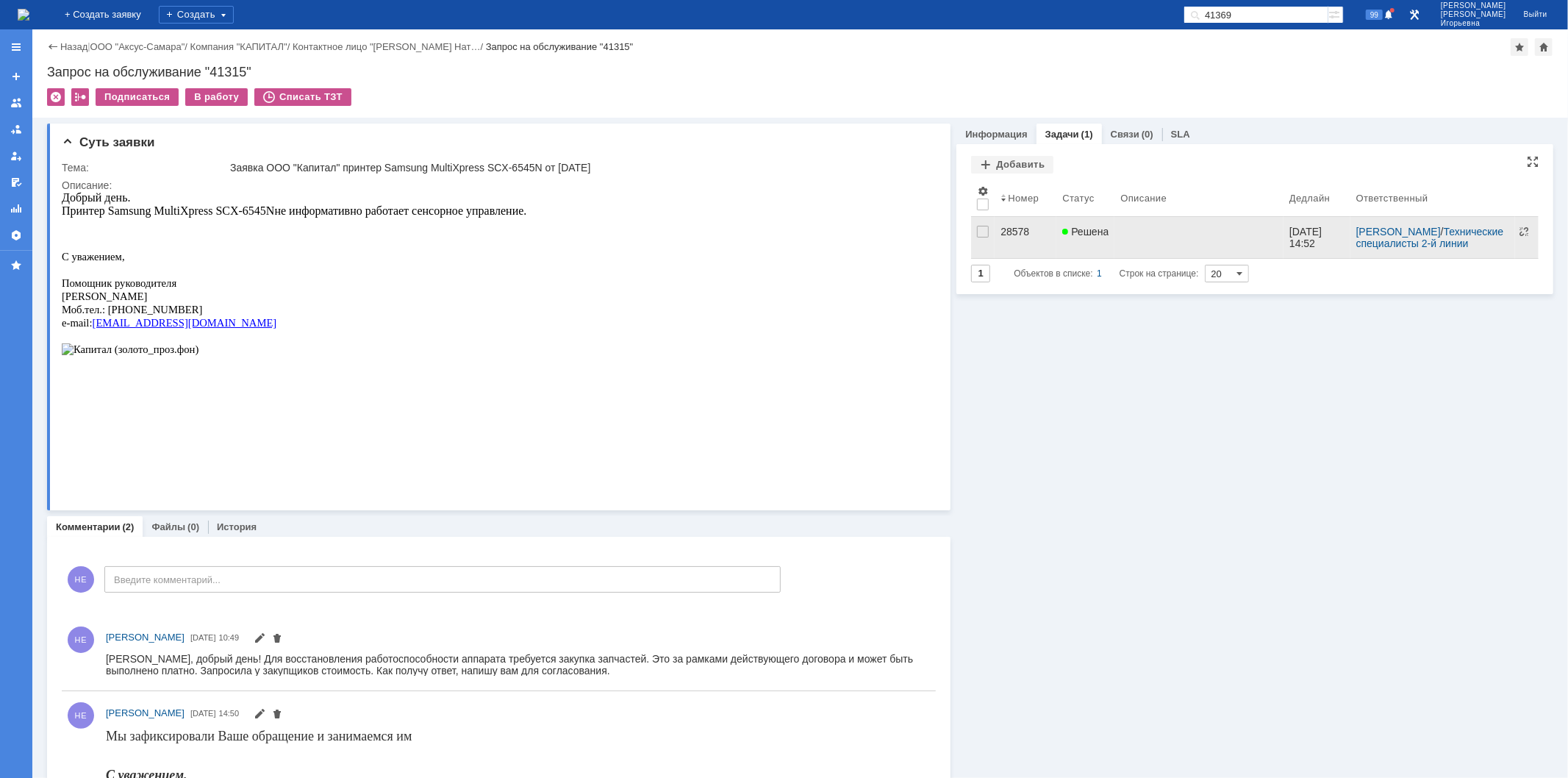
click at [1011, 232] on div "28578" at bounding box center [1025, 231] width 50 height 12
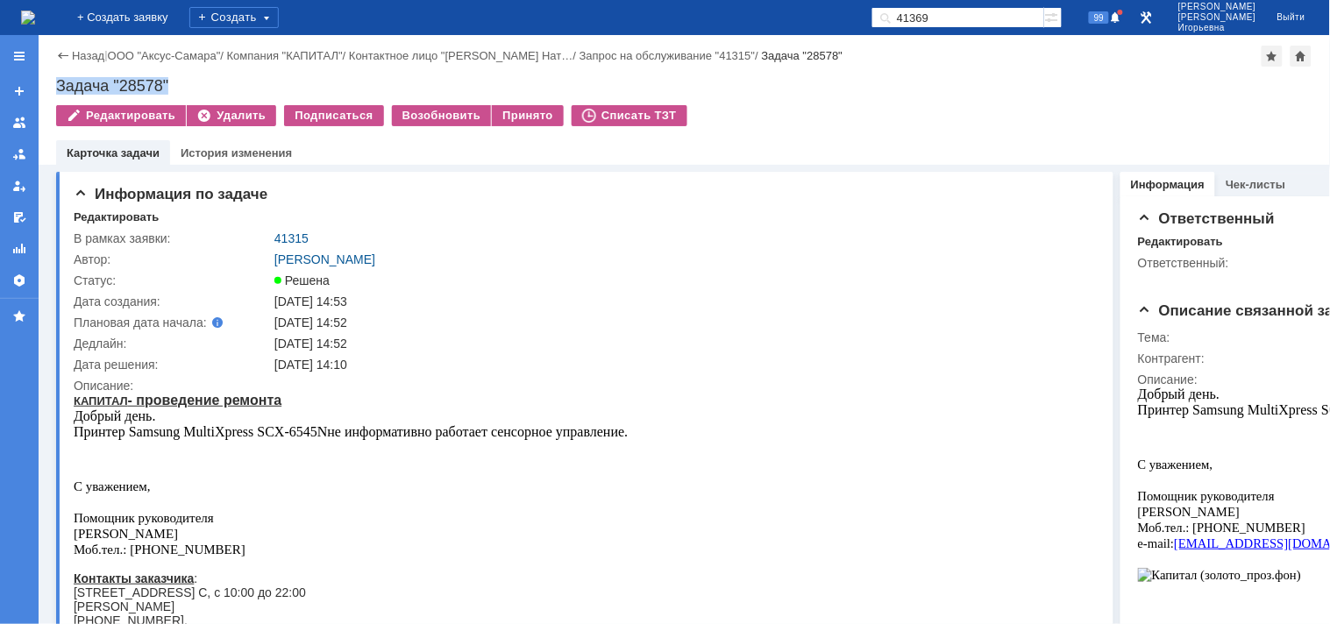
drag, startPoint x: 184, startPoint y: 85, endPoint x: 47, endPoint y: 77, distance: 137.0
click at [47, 77] on div "Назад | ООО "Аксус-Самара" / Компания "КАПИТАЛ" / Контактное лицо "Волоскова На…" at bounding box center [685, 100] width 1292 height 130
copy div "Задача "28578""
click at [35, 18] on img at bounding box center [28, 18] width 14 height 14
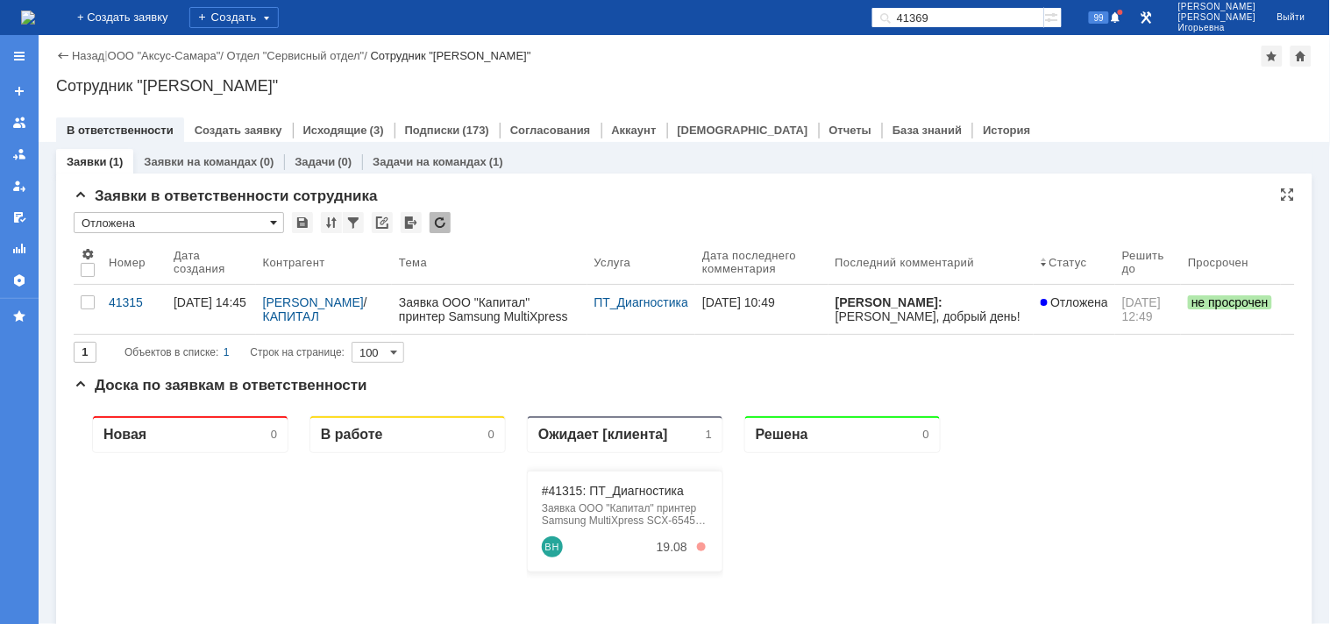
click at [270, 224] on span at bounding box center [273, 223] width 7 height 14
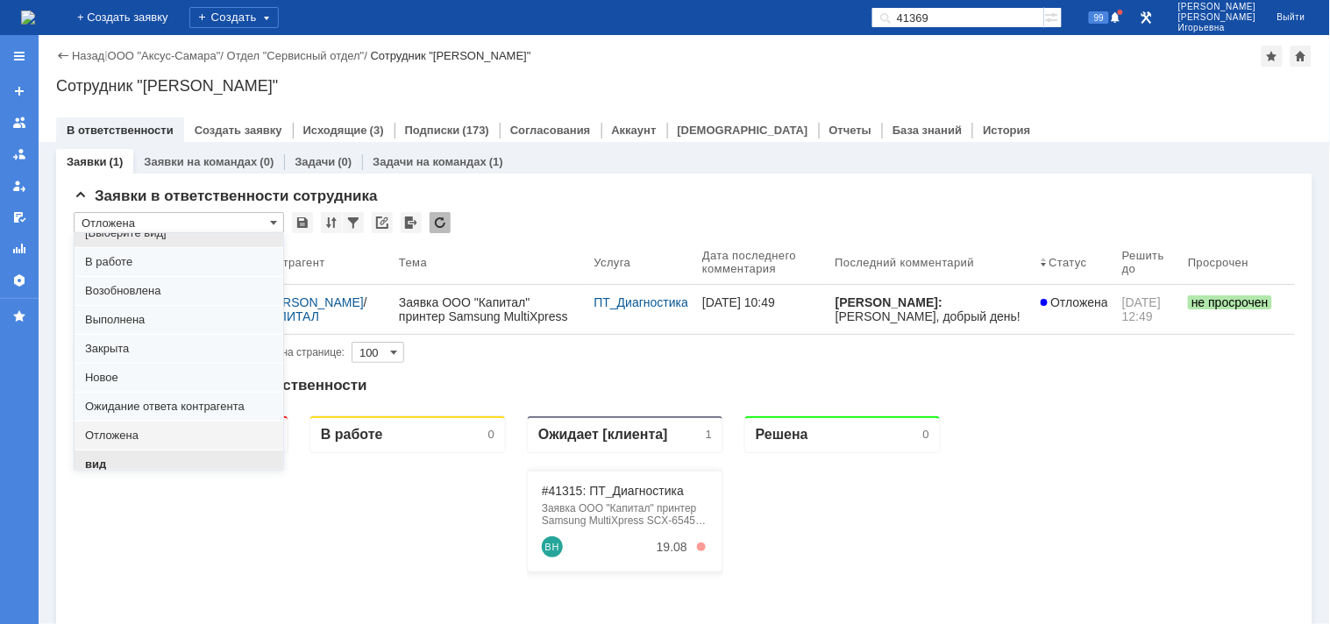
scroll to position [48, 0]
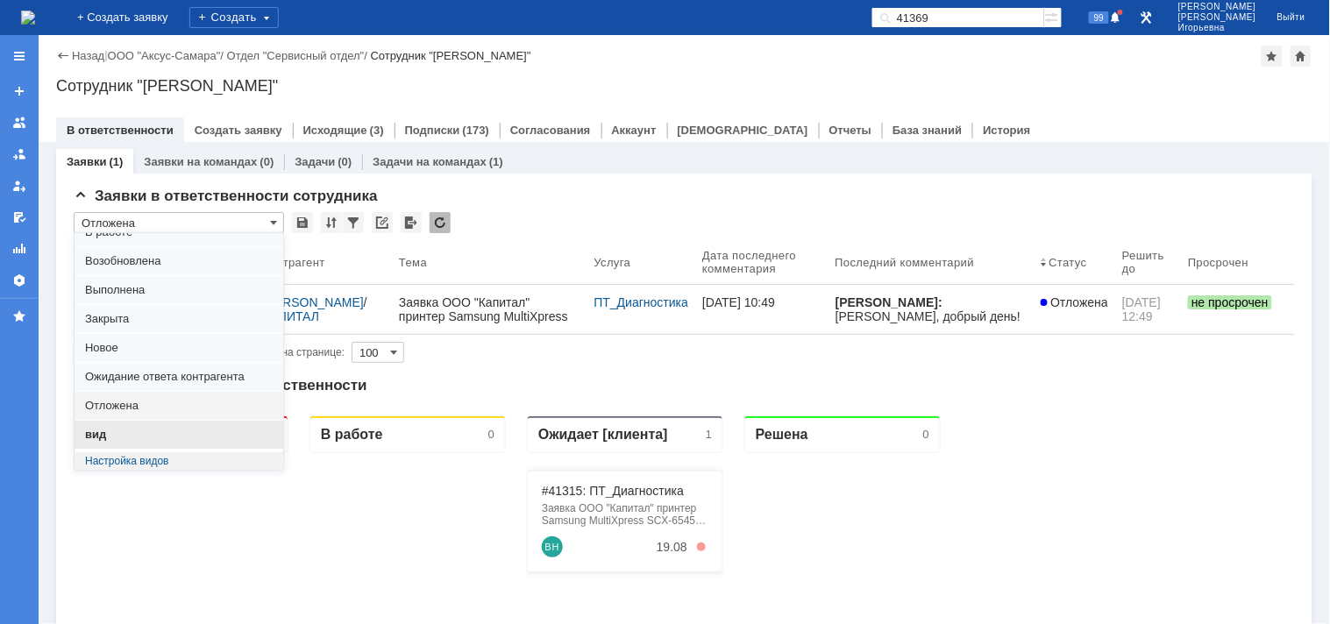
click at [109, 442] on div "вид" at bounding box center [179, 435] width 209 height 28
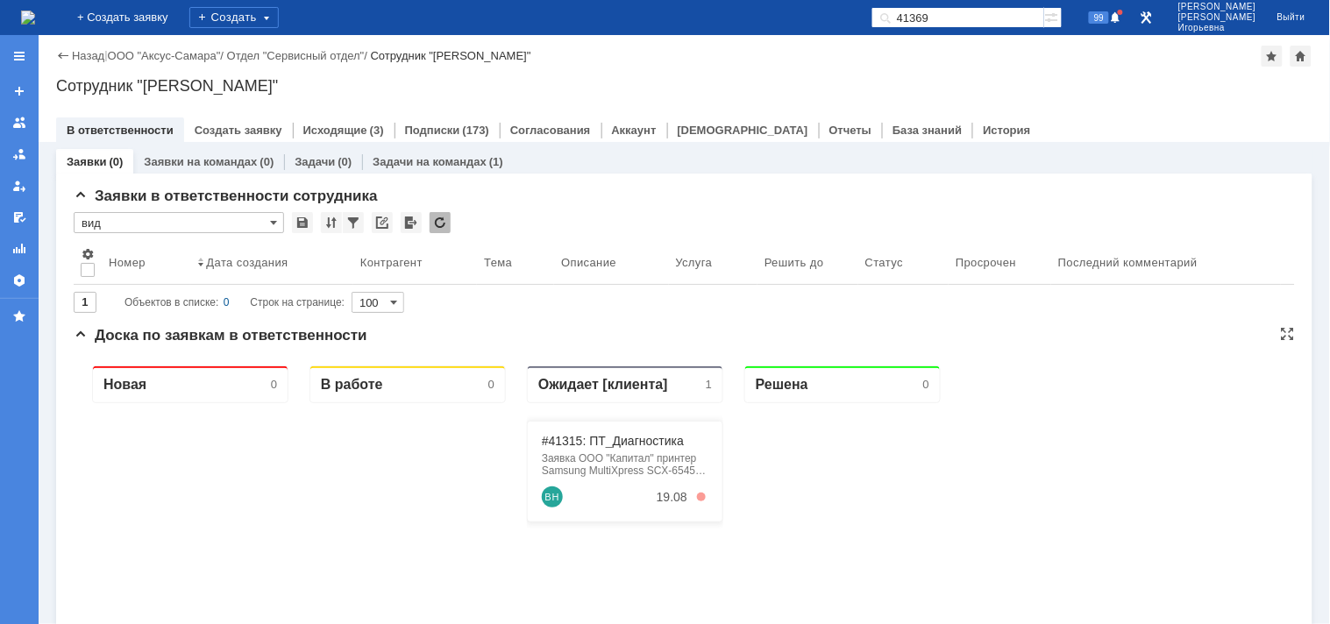
type input "вид"
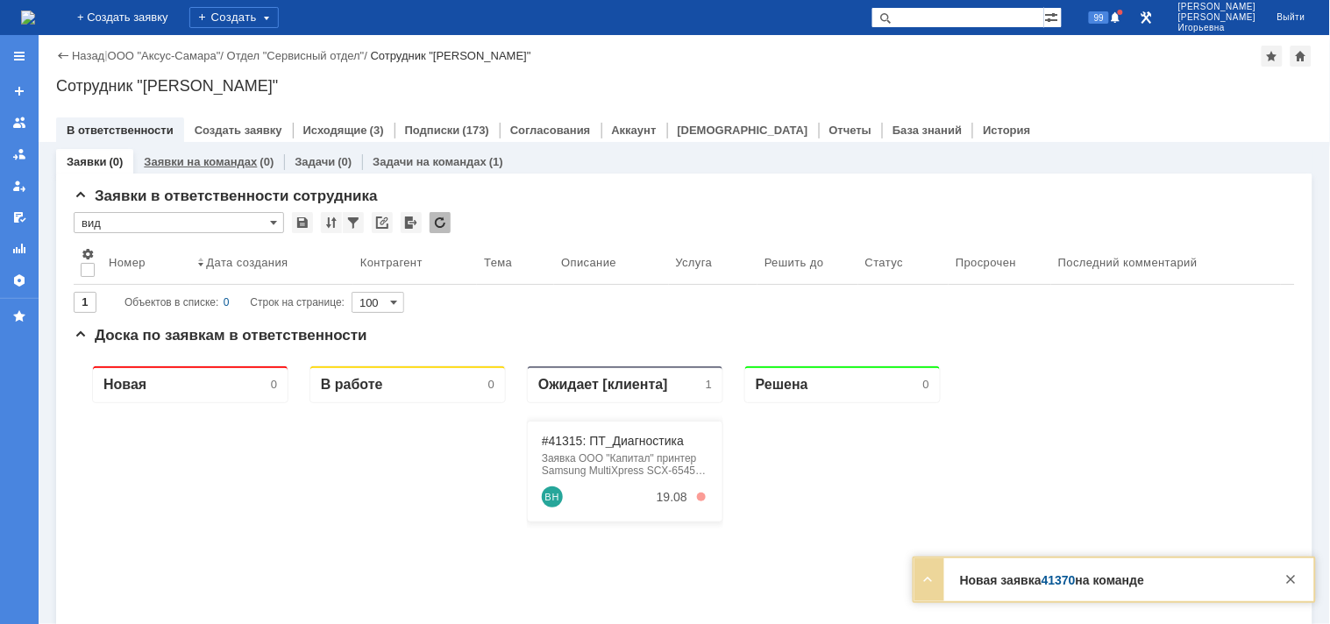
click at [186, 162] on link "Заявки на командах" at bounding box center [200, 161] width 113 height 13
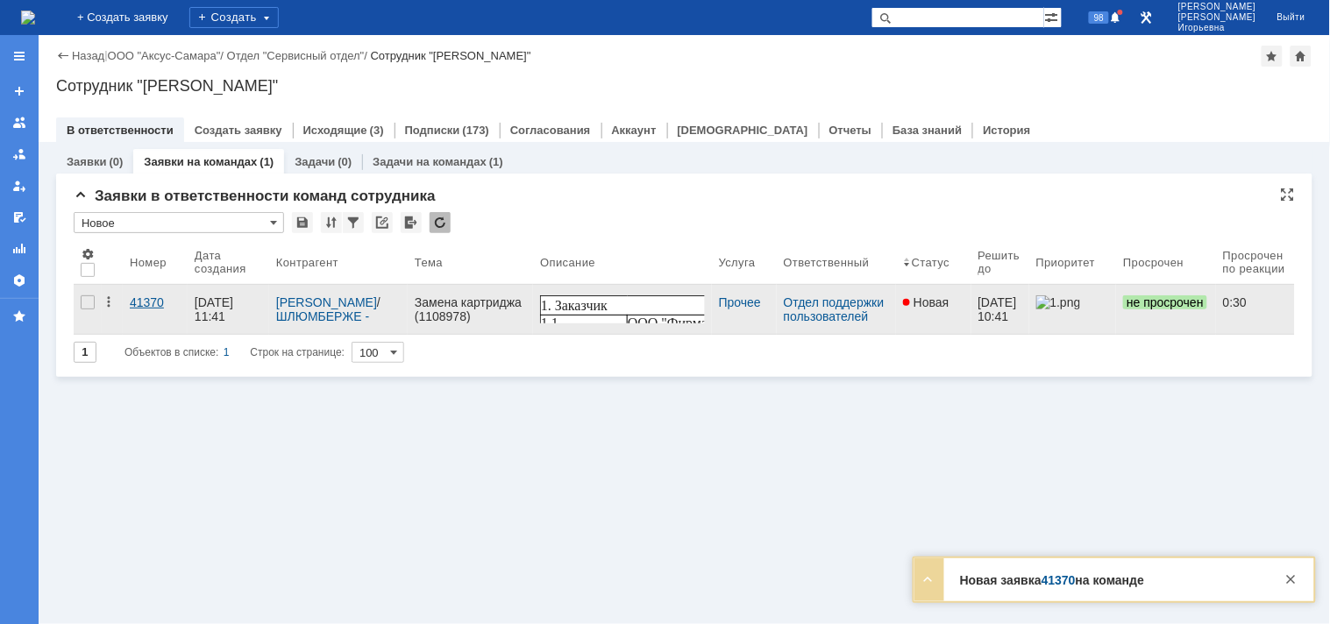
click at [137, 301] on div "41370" at bounding box center [155, 303] width 51 height 14
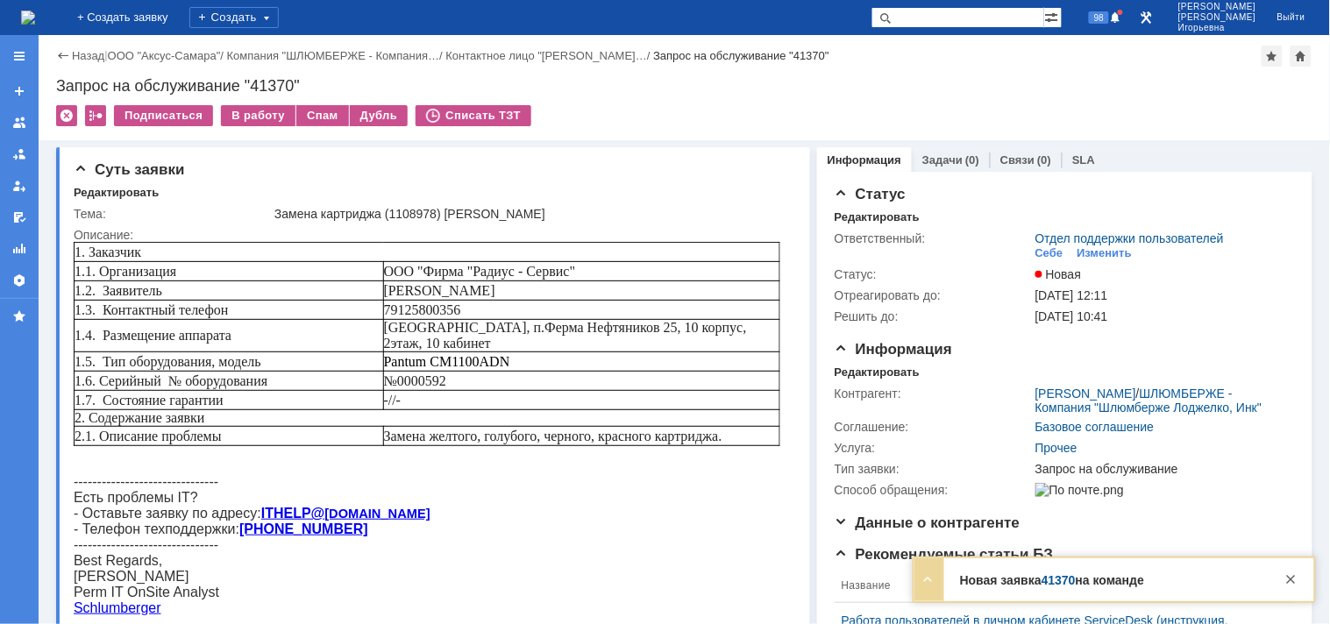
click at [25, 18] on img at bounding box center [28, 18] width 14 height 14
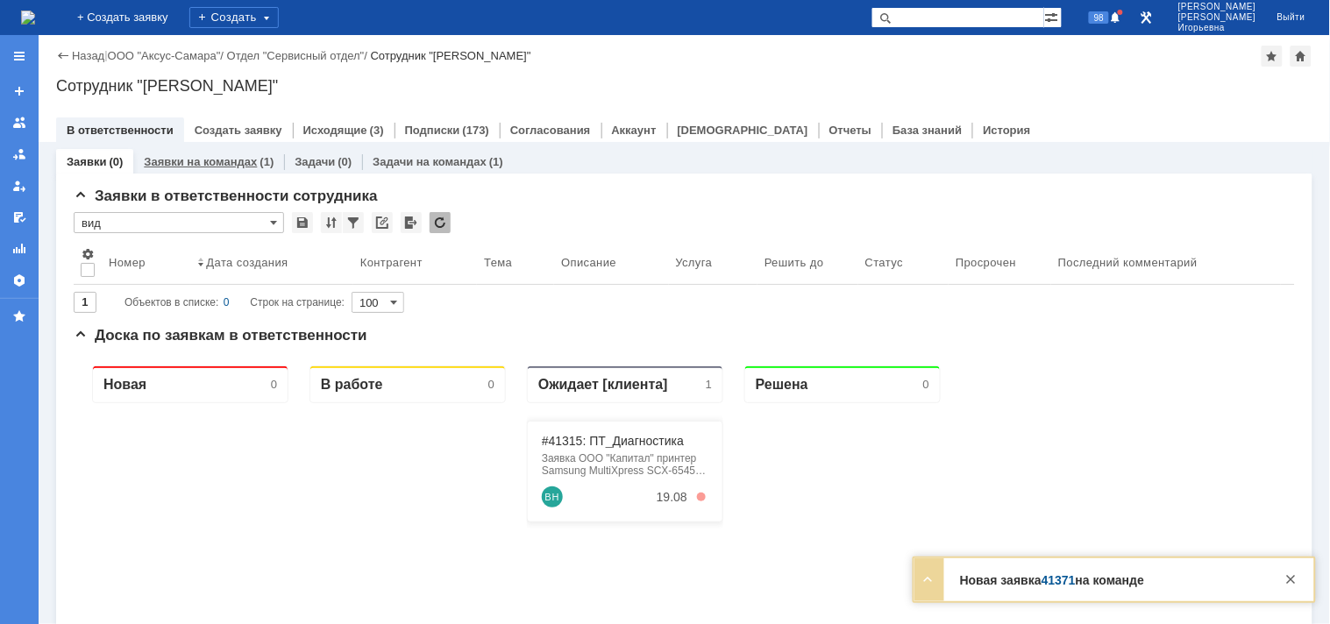
click at [182, 165] on link "Заявки на командах" at bounding box center [200, 161] width 113 height 13
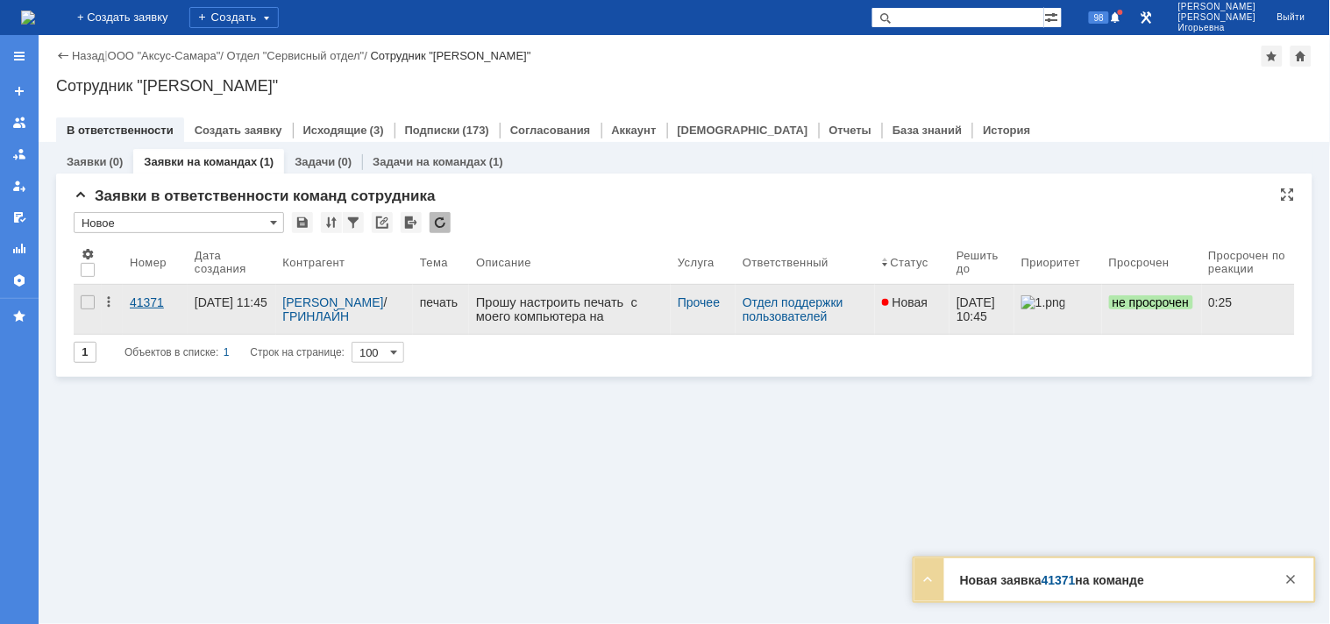
click at [149, 301] on div "41371" at bounding box center [155, 303] width 51 height 14
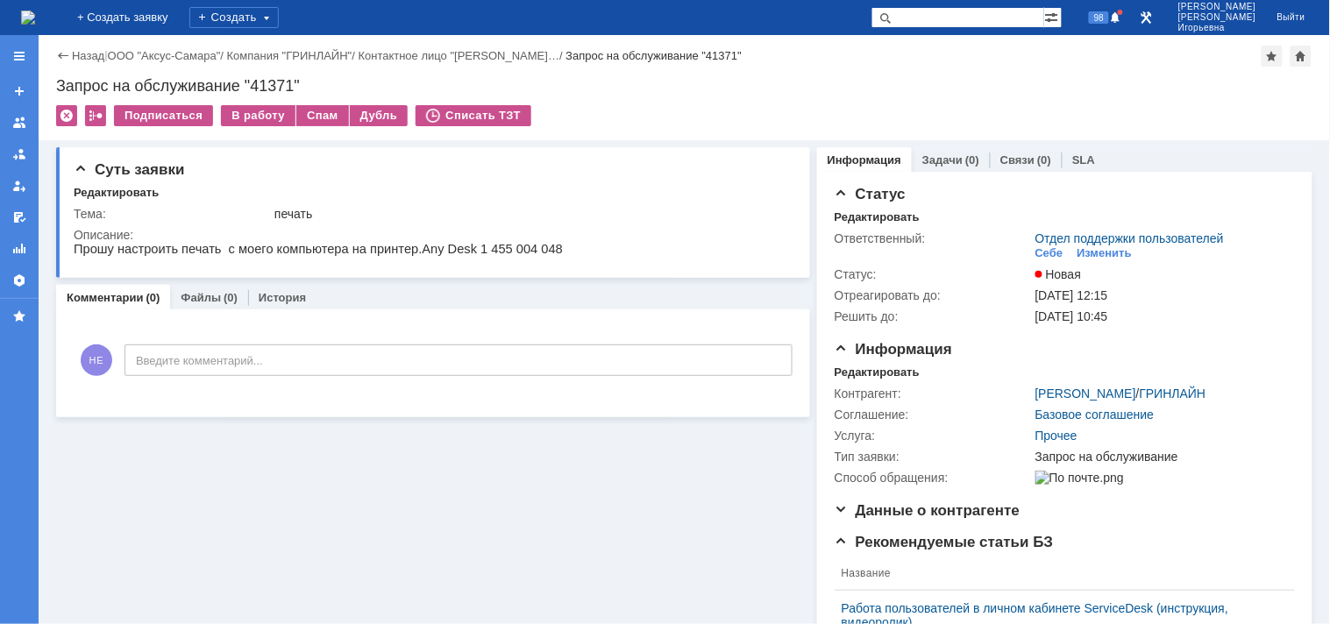
click at [35, 12] on img at bounding box center [28, 18] width 14 height 14
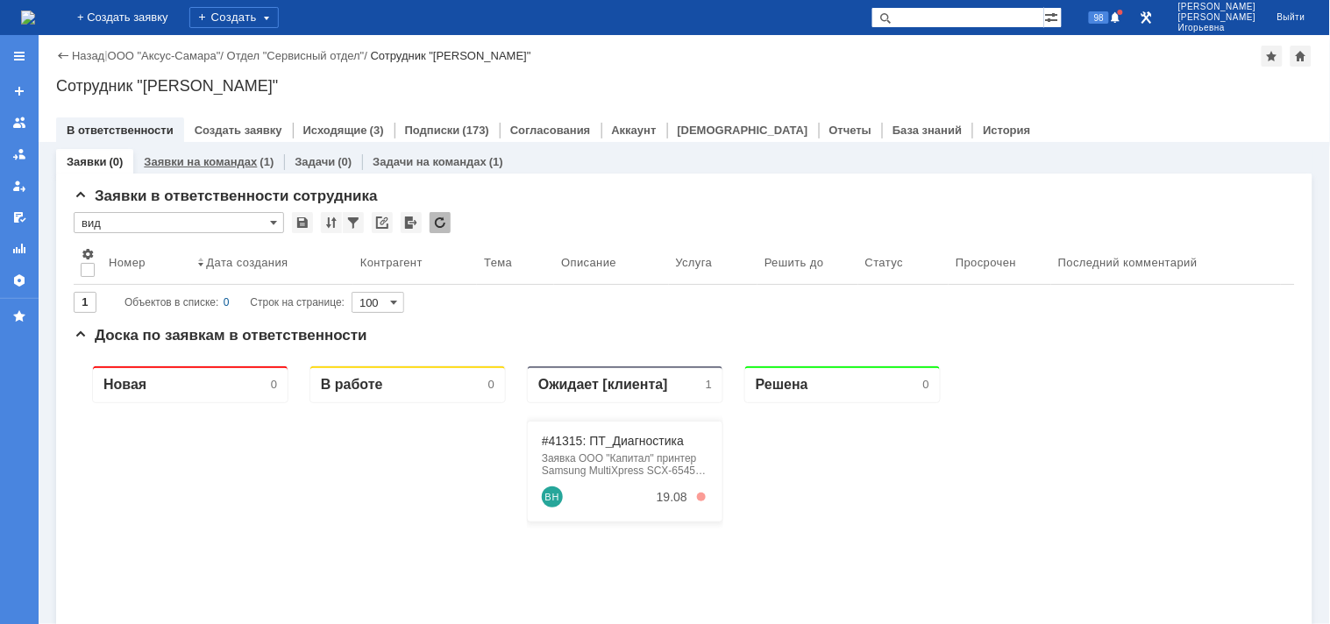
click at [229, 158] on link "Заявки на командах" at bounding box center [200, 161] width 113 height 13
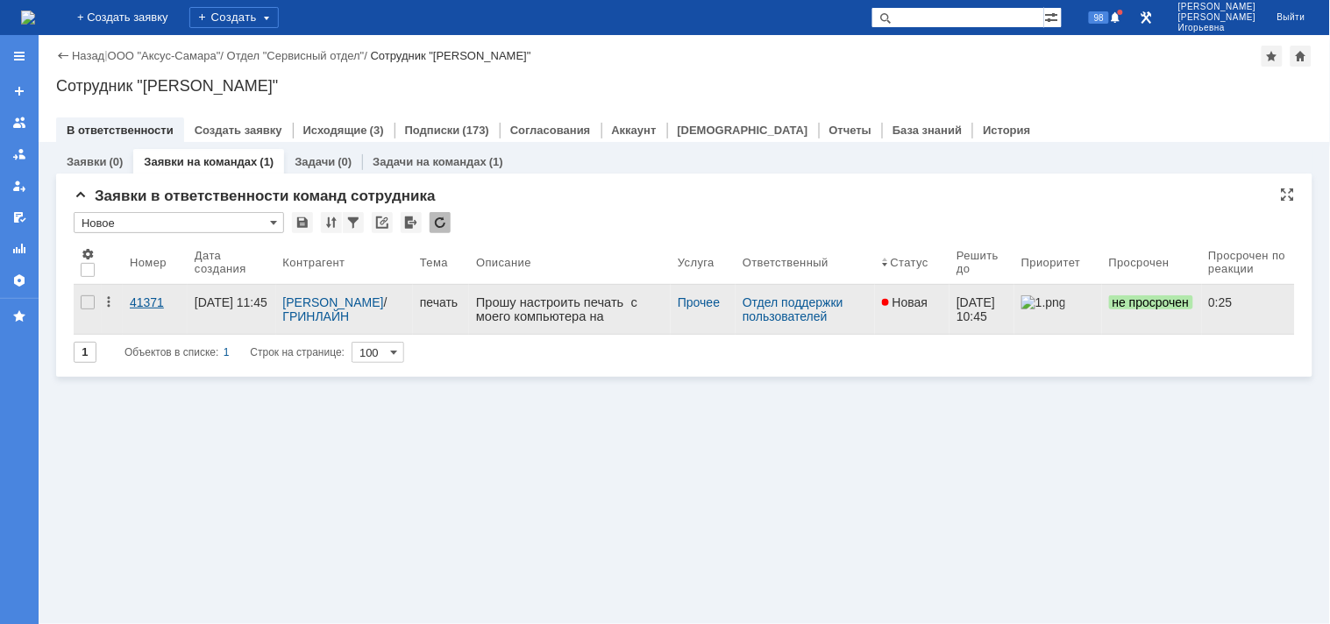
click at [146, 301] on div "41371" at bounding box center [155, 303] width 51 height 14
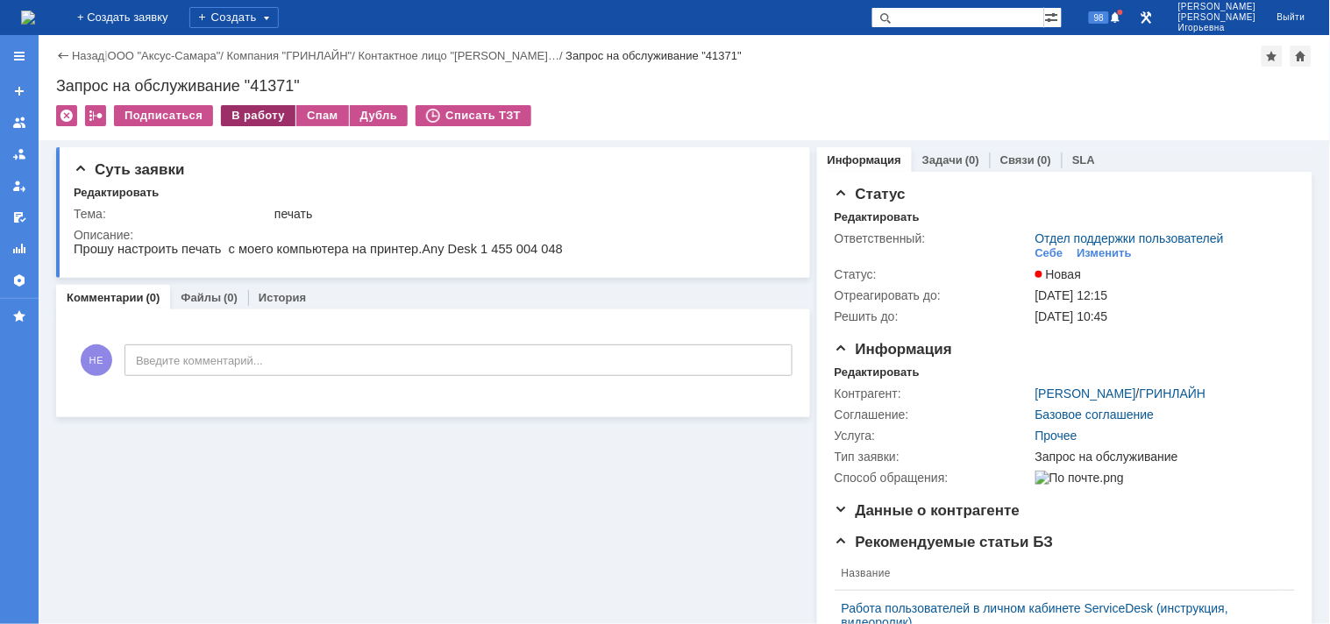
click at [250, 114] on div "В работу" at bounding box center [258, 115] width 75 height 21
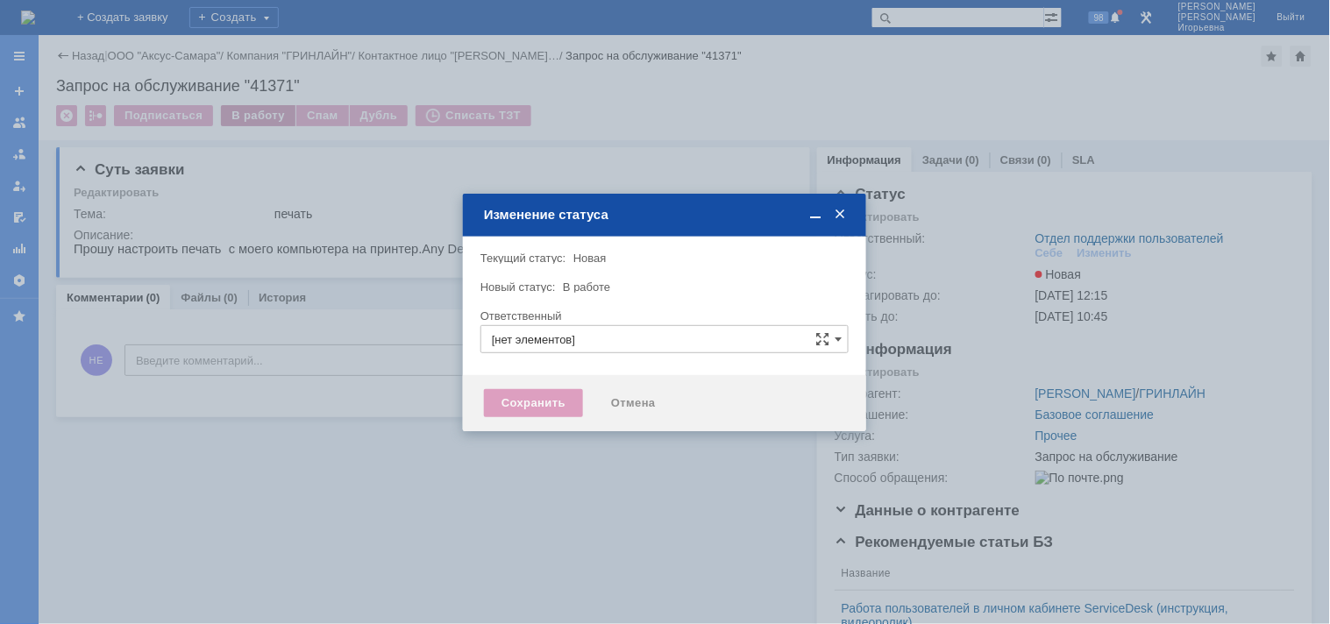
type input "Отдел поддержки пользователей"
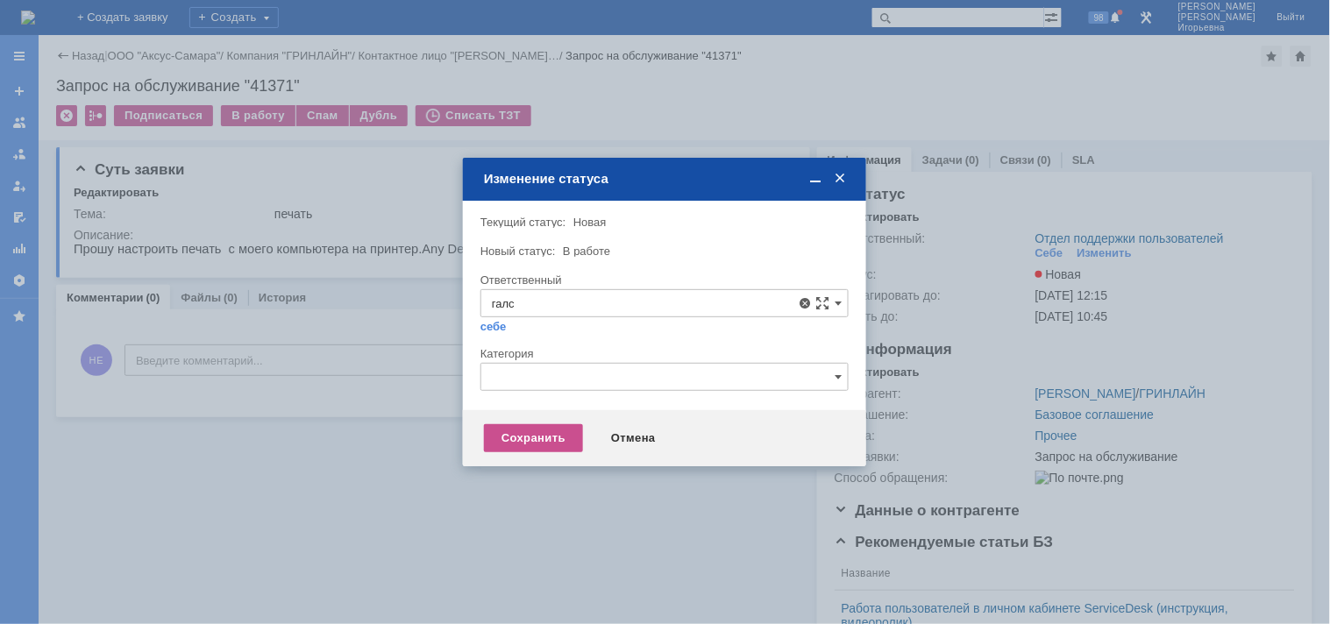
click at [596, 430] on span "[PERSON_NAME]" at bounding box center [664, 431] width 345 height 14
type input "[PERSON_NAME]"
click at [540, 437] on div "Сохранить" at bounding box center [533, 438] width 99 height 28
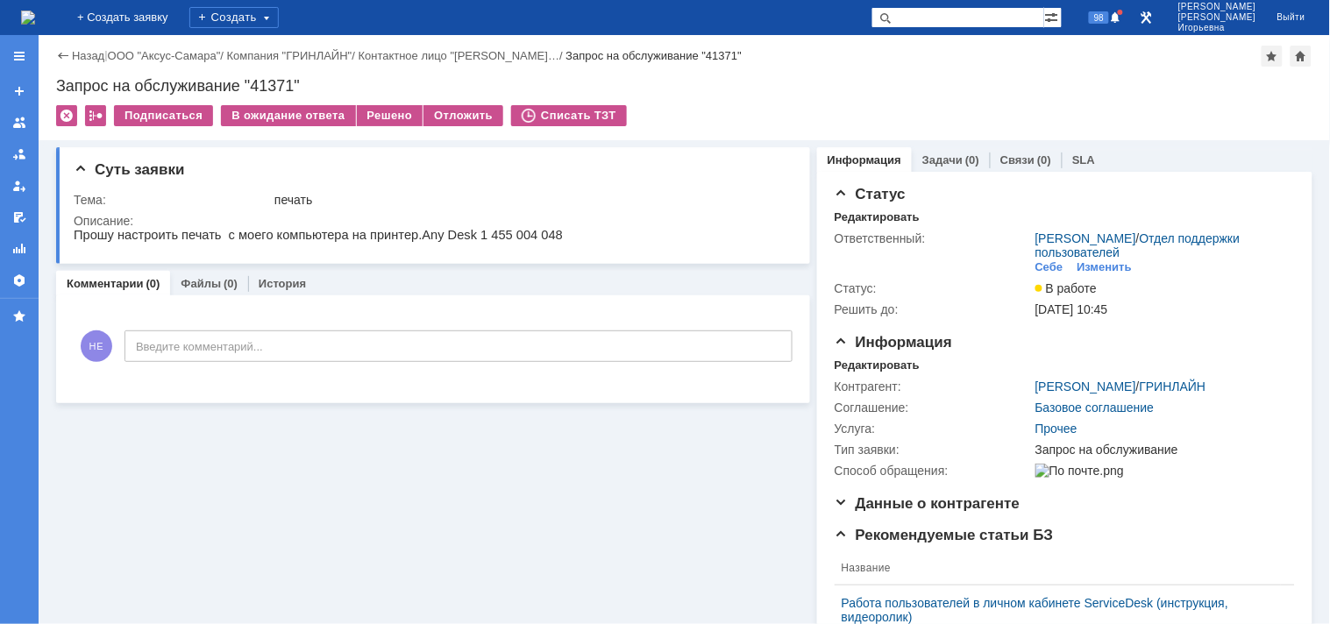
click at [264, 89] on div "Запрос на обслуживание "41371"" at bounding box center [684, 86] width 1257 height 18
copy div "41371"
